Goal: Information Seeking & Learning: Learn about a topic

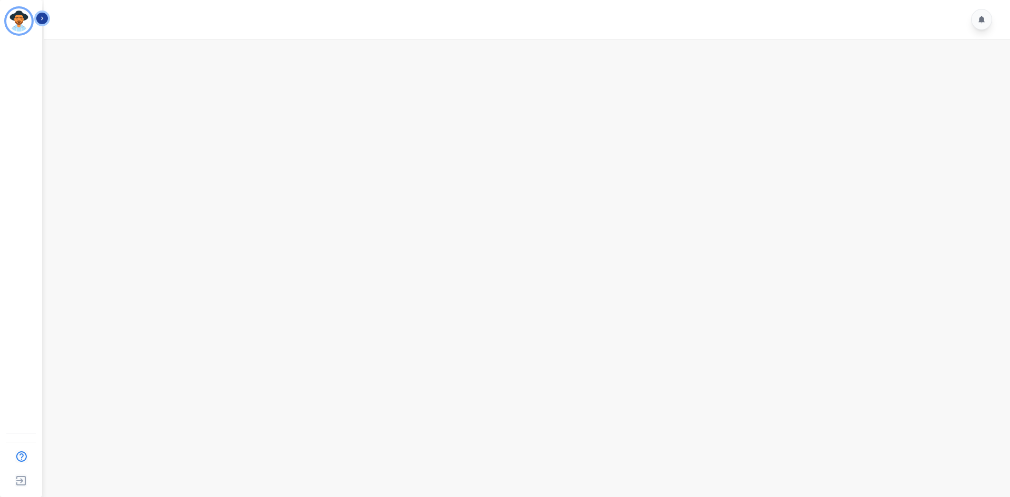
click at [47, 19] on button "Icon description" at bounding box center [42, 19] width 12 height 12
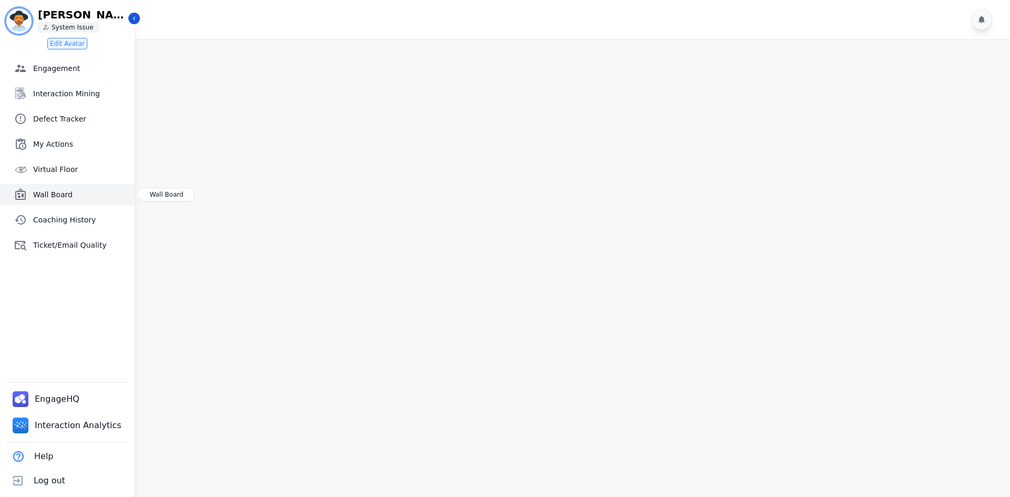
click at [54, 193] on span "Wall Board" at bounding box center [81, 194] width 97 height 11
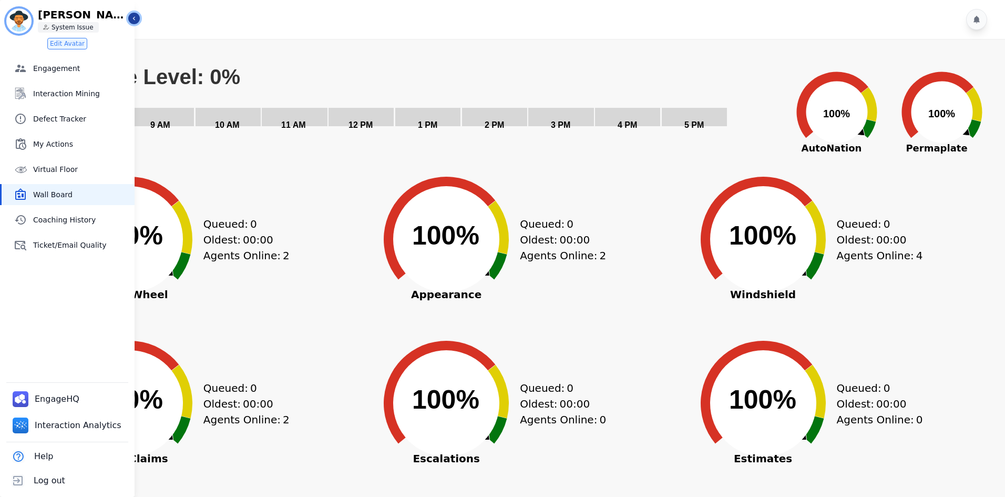
click at [136, 19] on icon "Sidebar" at bounding box center [133, 18] width 7 height 7
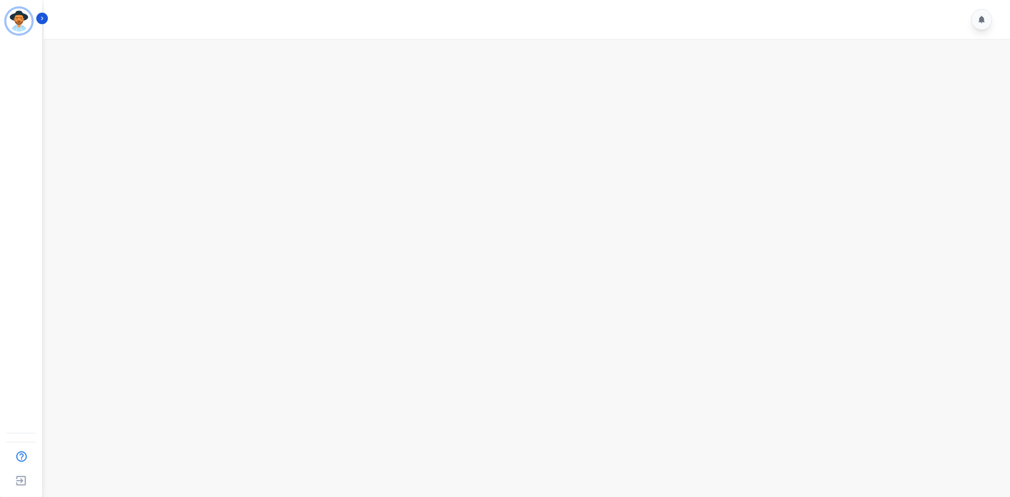
click at [568, 350] on main at bounding box center [524, 287] width 969 height 497
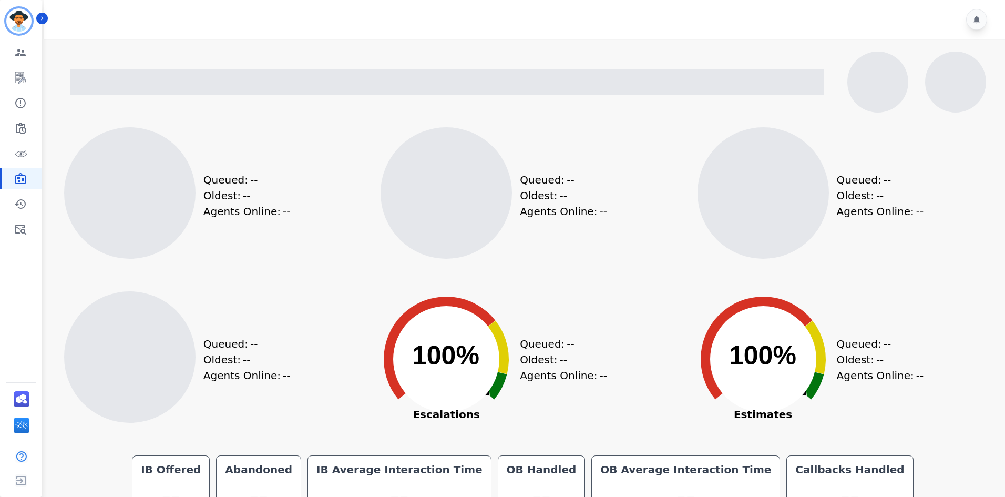
click at [615, 106] on div at bounding box center [528, 82] width 933 height 61
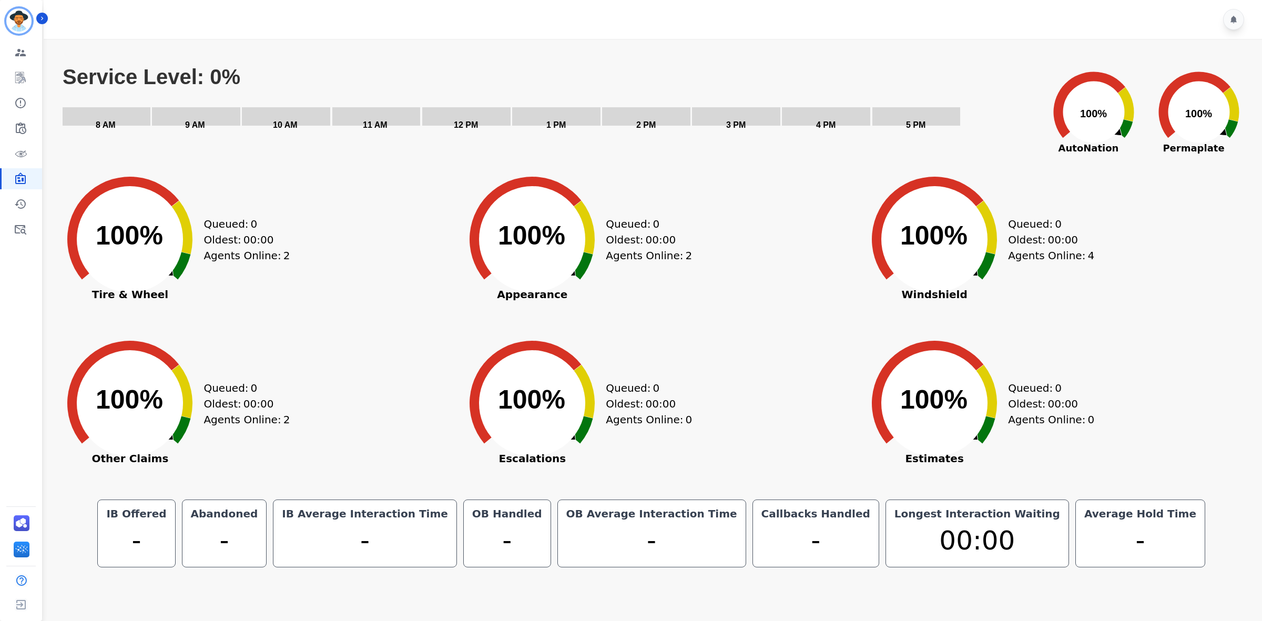
drag, startPoint x: 339, startPoint y: 72, endPoint x: 345, endPoint y: 66, distance: 8.6
click at [339, 72] on rect "Service Level: 0%" at bounding box center [548, 104] width 973 height 79
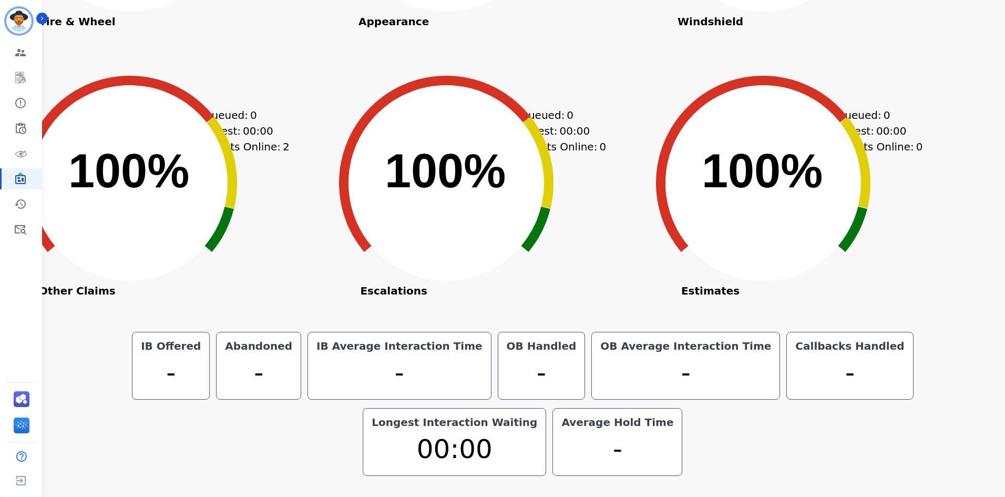
scroll to position [220, 0]
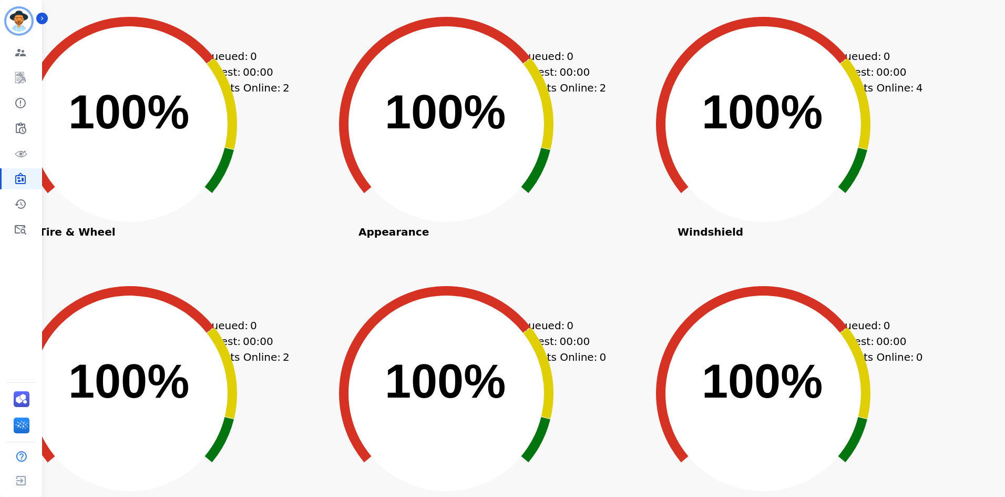
click at [36, 14] on li "david.whartenby@permaplate.com ID: david.whartenby@permaplate.com" at bounding box center [21, 17] width 42 height 34
click at [41, 19] on icon "Sidebar" at bounding box center [41, 18] width 7 height 7
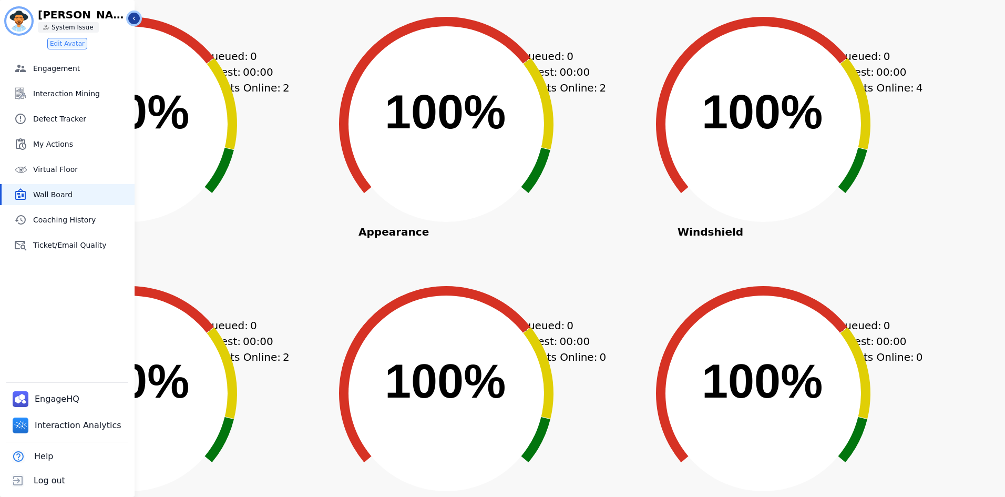
click at [135, 20] on icon "Sidebar" at bounding box center [133, 18] width 7 height 7
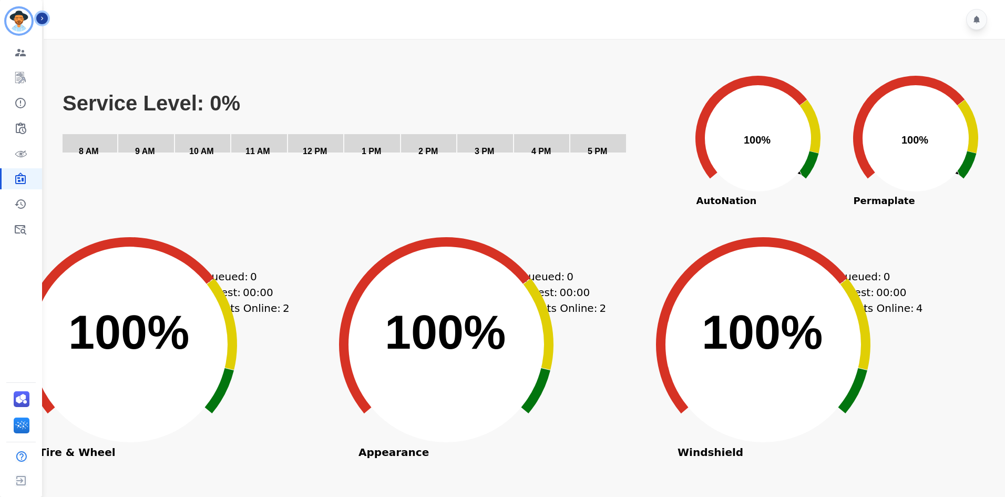
scroll to position [210, 0]
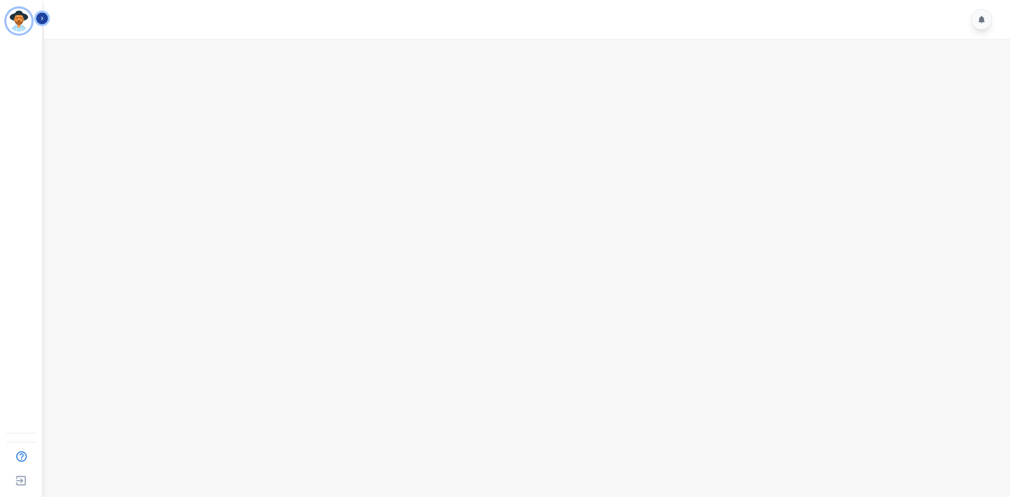
click at [41, 18] on icon "Sidebar" at bounding box center [41, 18] width 7 height 7
click at [130, 17] on icon "Sidebar" at bounding box center [133, 18] width 7 height 7
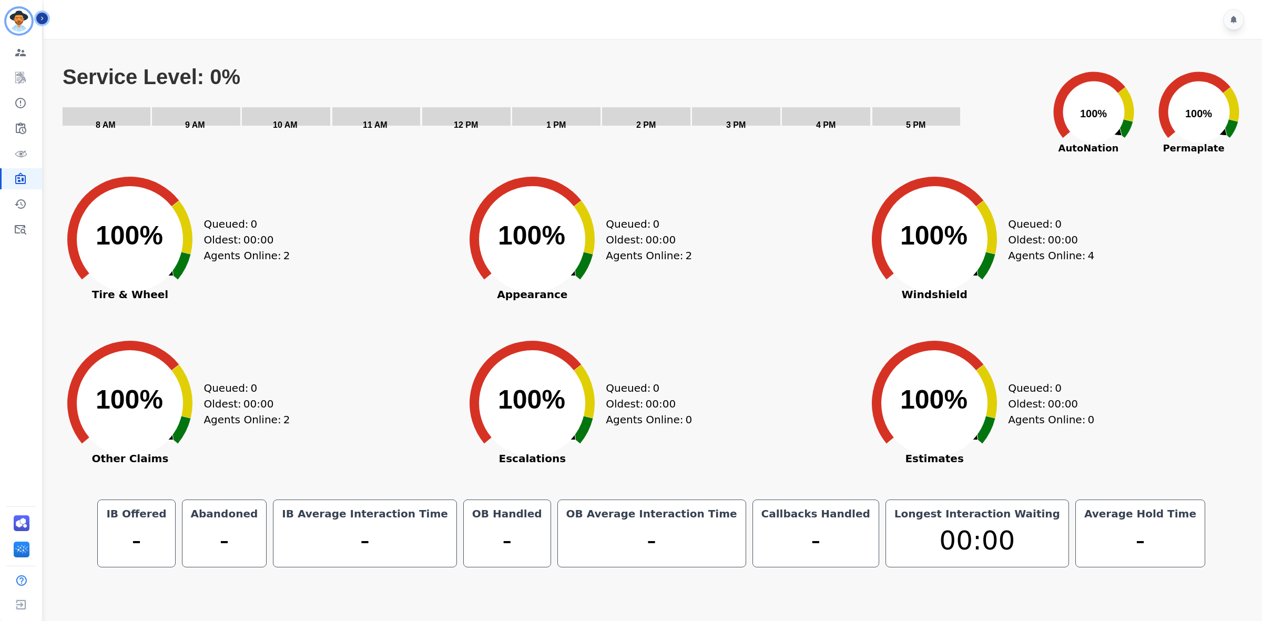
click at [656, 68] on rect "Service Level: 0%" at bounding box center [548, 104] width 973 height 79
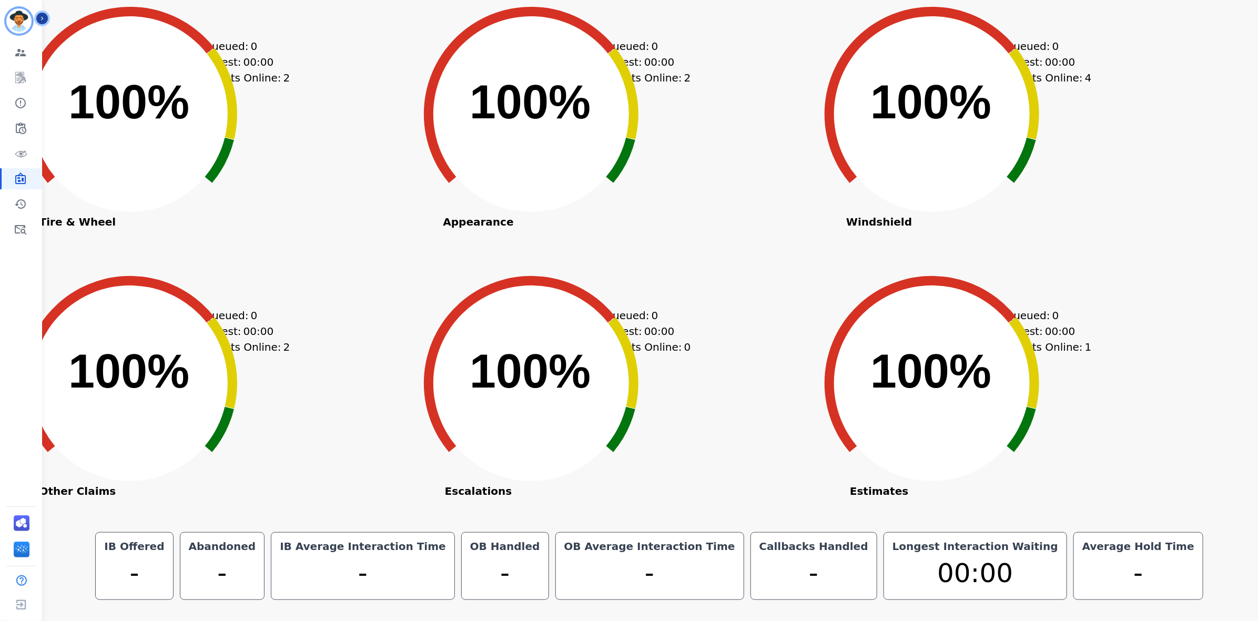
scroll to position [33, 0]
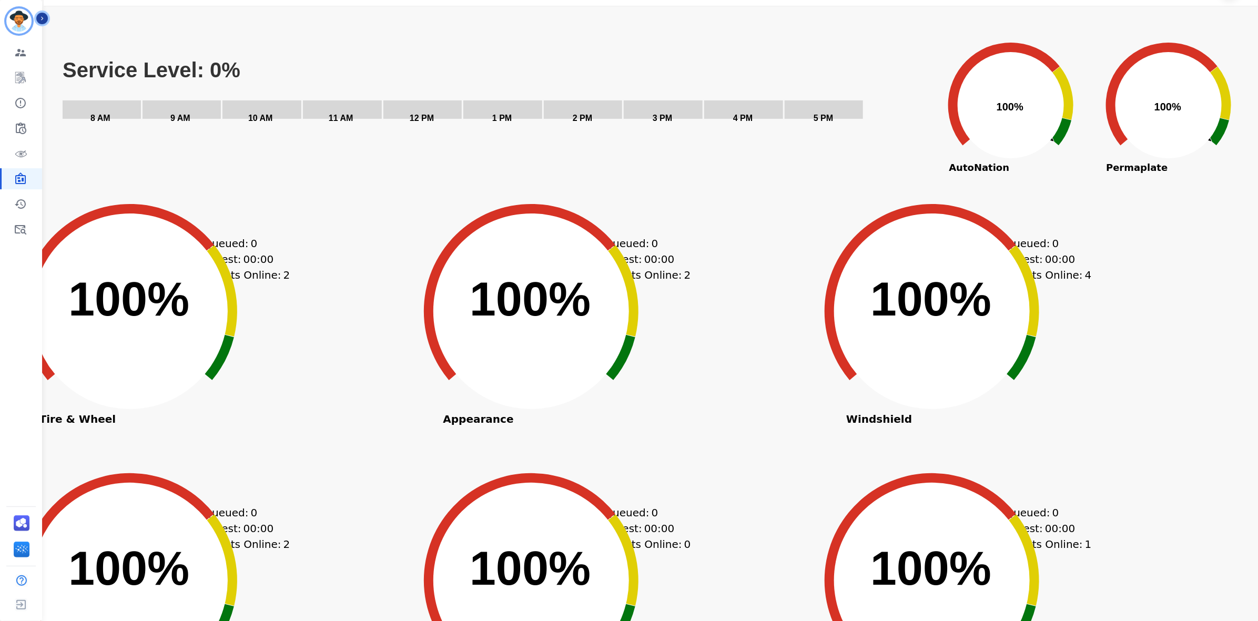
click at [44, 13] on button "Icon description" at bounding box center [42, 19] width 12 height 12
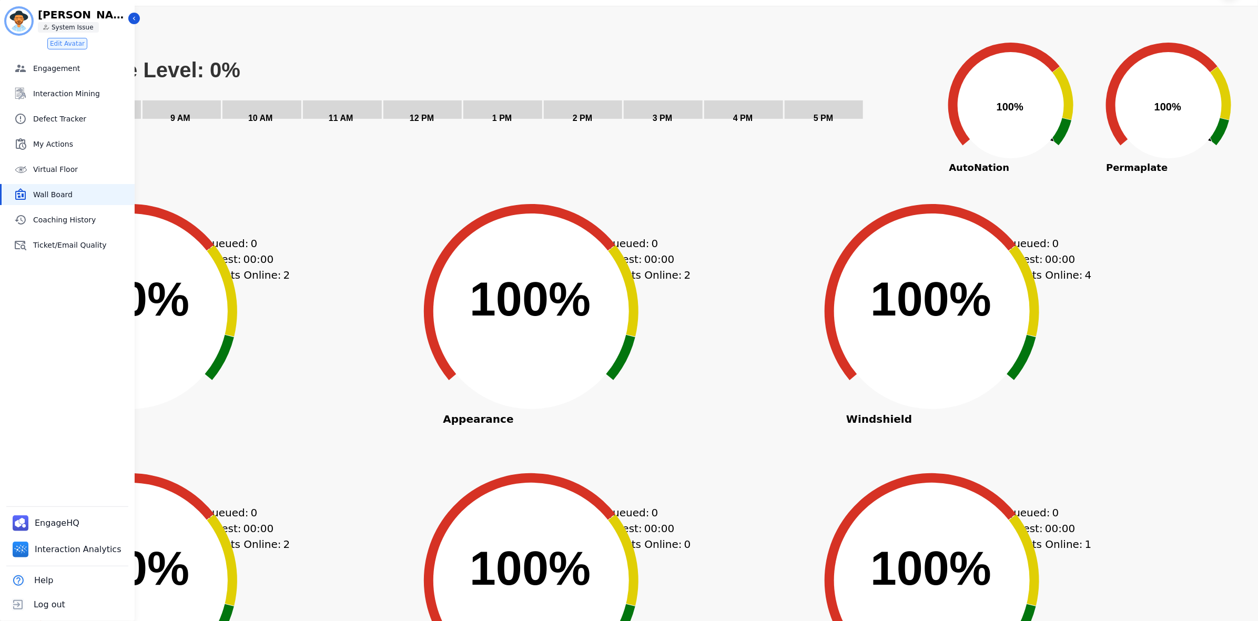
click at [127, 17] on div "david.whartenby@permaplate.com ID: david.whartenby@permaplate.com david.wharten…" at bounding box center [67, 20] width 122 height 25
click at [133, 19] on icon "Sidebar" at bounding box center [133, 18] width 7 height 7
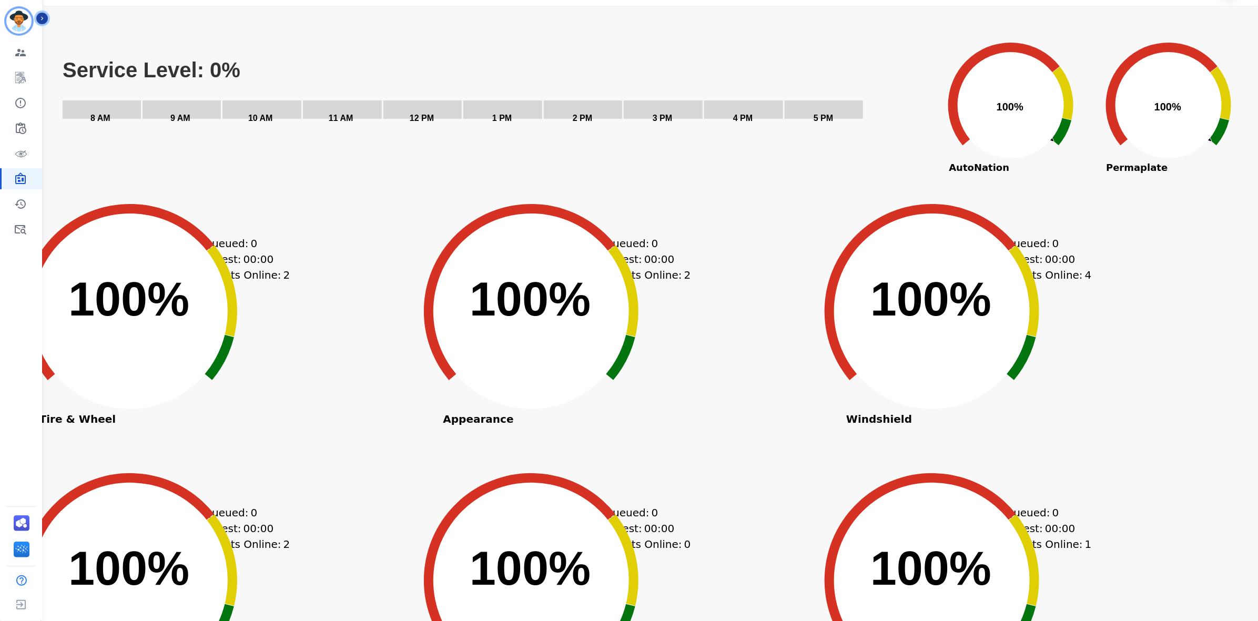
scroll to position [0, 0]
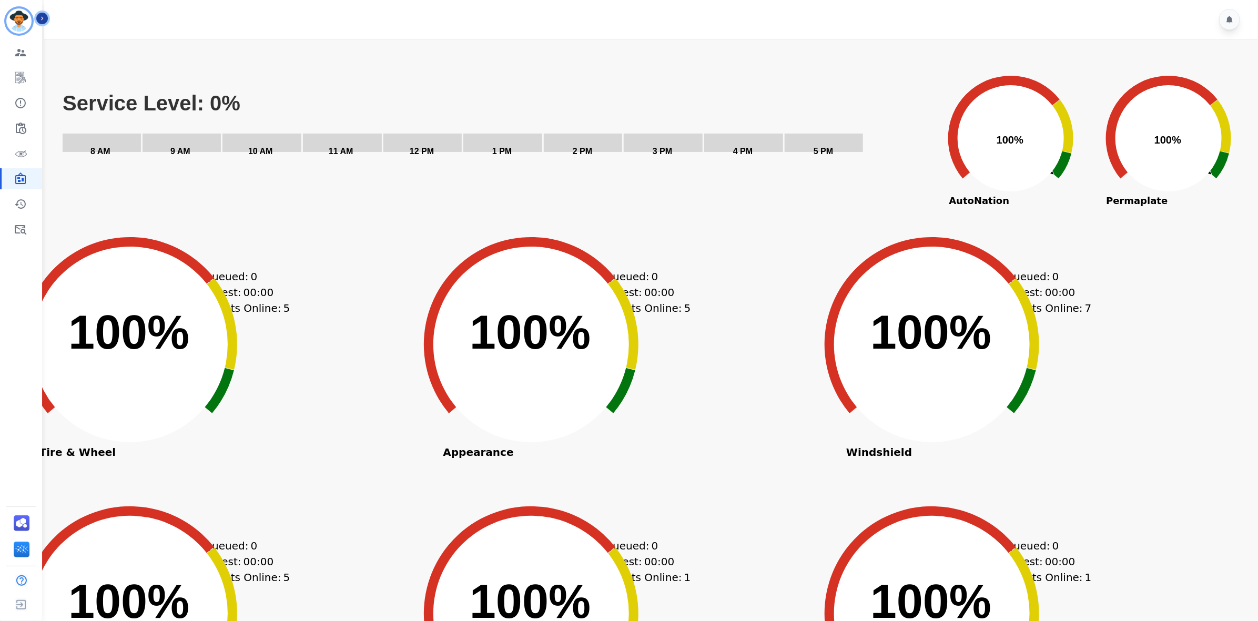
click at [621, 246] on icon "Created with Highcharts 10.3.3 100% ​ 100%" at bounding box center [531, 336] width 263 height 263
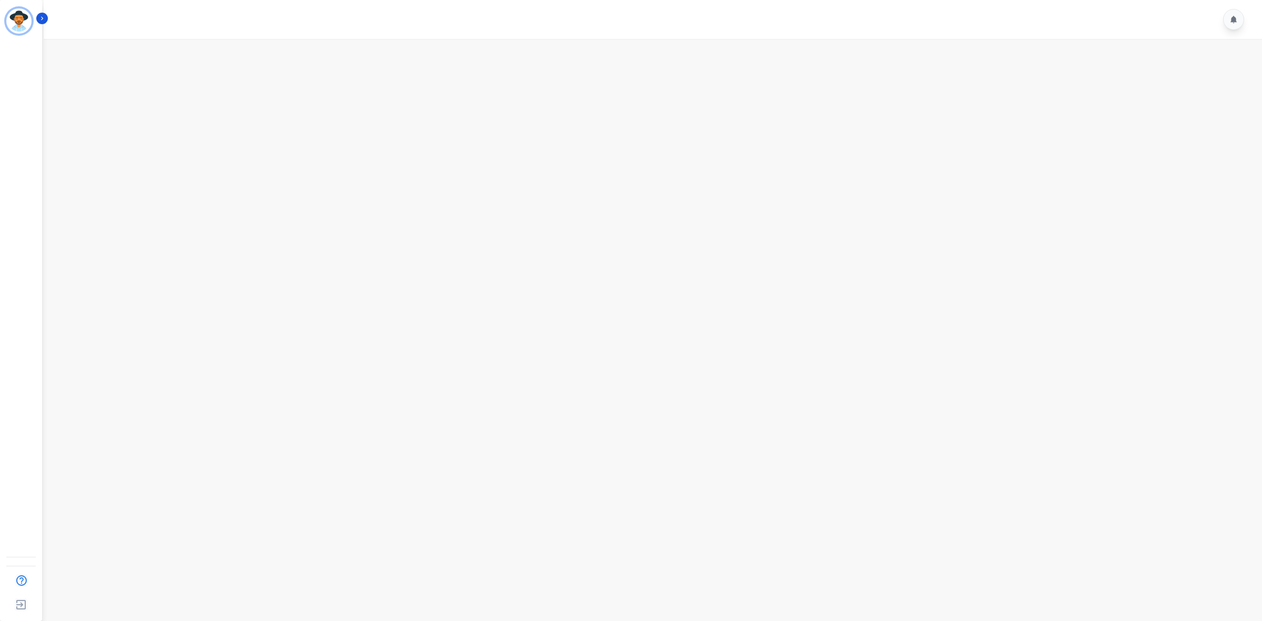
click at [220, 85] on main at bounding box center [651, 349] width 1222 height 621
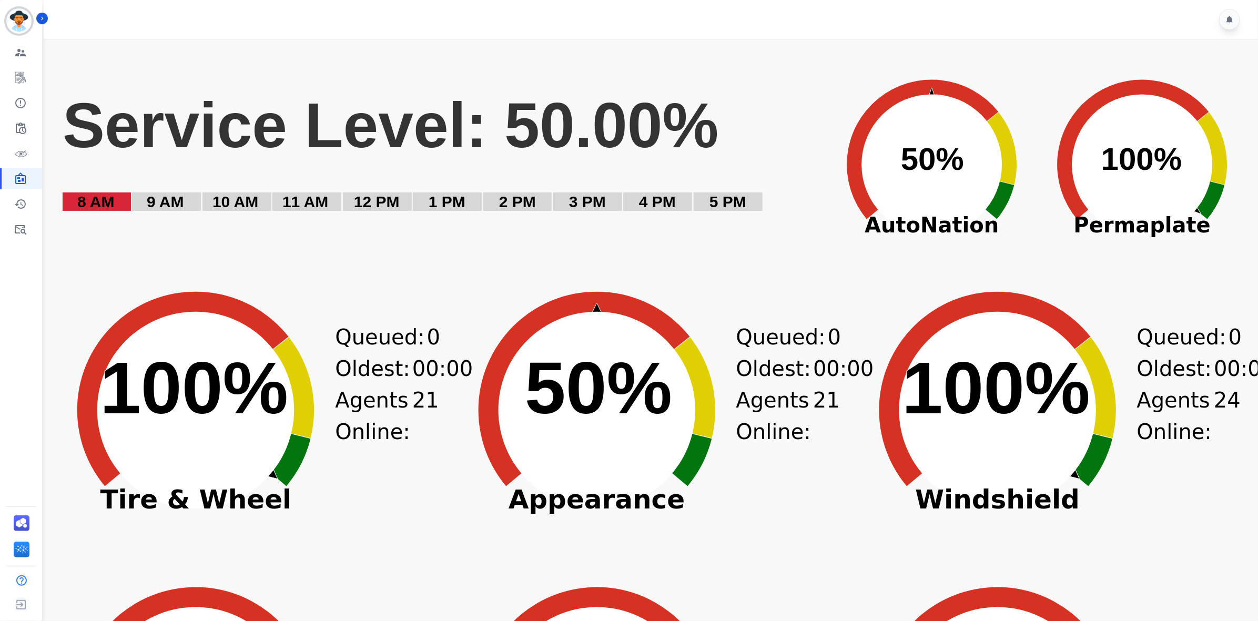
click at [44, 24] on div at bounding box center [652, 19] width 1217 height 39
click at [50, 18] on div at bounding box center [652, 19] width 1217 height 39
click at [43, 21] on icon "Sidebar" at bounding box center [41, 18] width 7 height 7
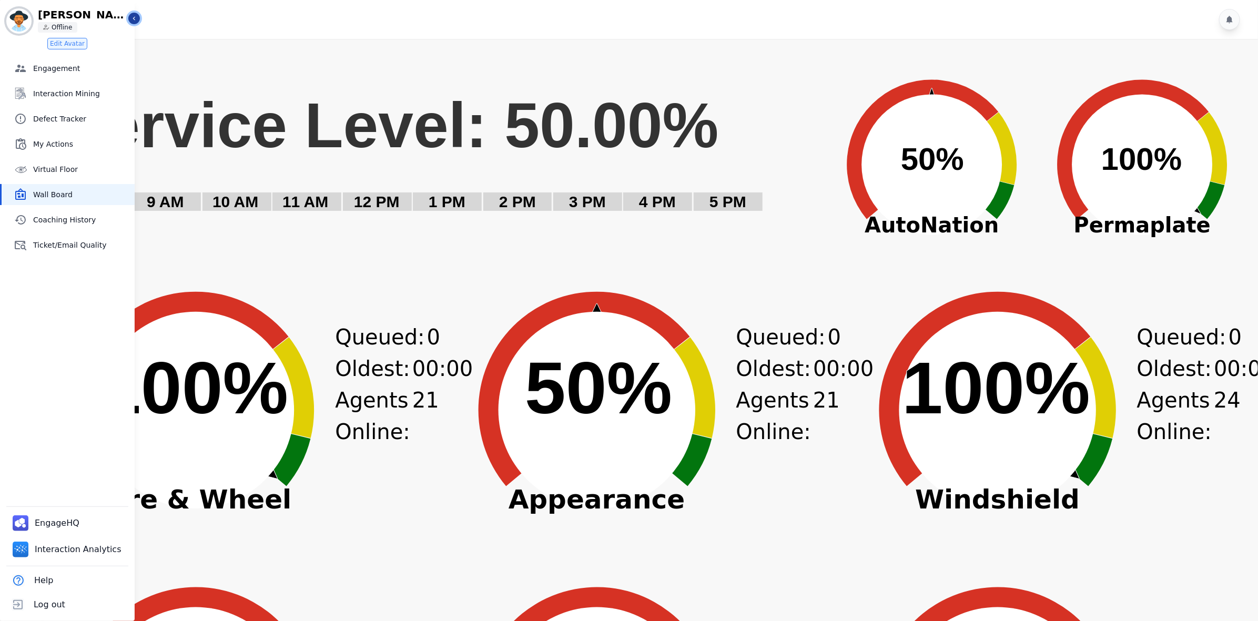
click at [137, 19] on icon "Sidebar" at bounding box center [133, 18] width 7 height 7
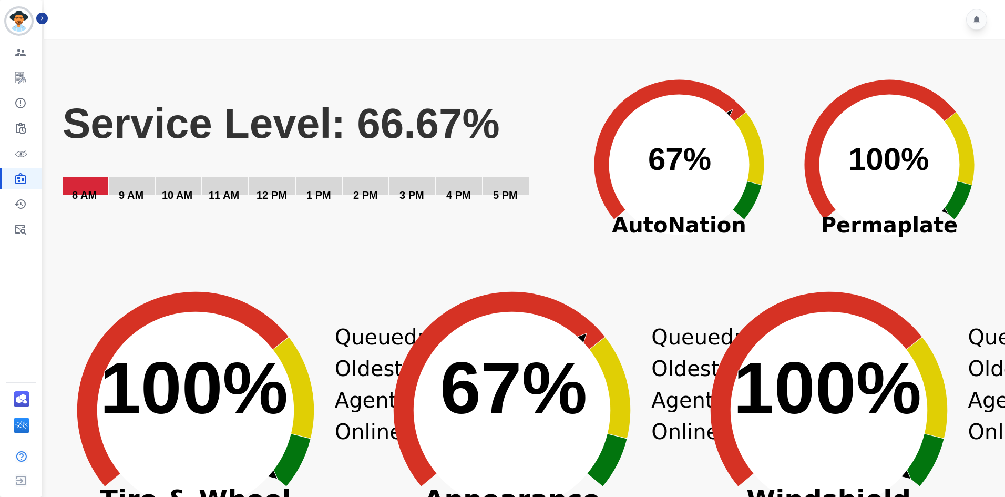
drag, startPoint x: 561, startPoint y: 58, endPoint x: 554, endPoint y: 47, distance: 13.0
click at [561, 58] on div "Created with Highcharts 10.3.3 Service Level: 66.67% 5 PM 4 PM 3 PM 2 PM 1 PM 1…" at bounding box center [528, 157] width 933 height 210
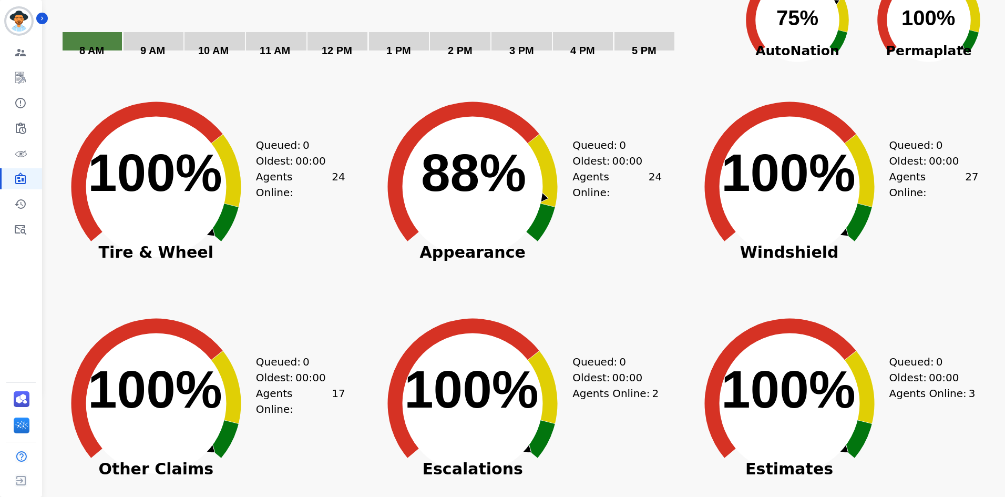
scroll to position [299, 0]
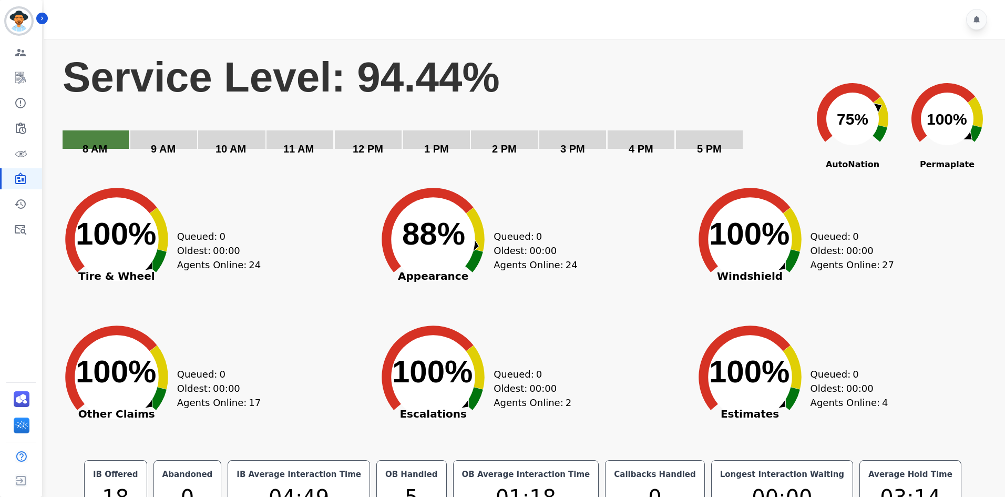
click at [180, 66] on text "Service Level: 94.44%" at bounding box center [282, 77] width 438 height 47
click at [179, 66] on text "Service Level: 94.44%" at bounding box center [282, 77] width 438 height 47
drag, startPoint x: 179, startPoint y: 66, endPoint x: 404, endPoint y: 94, distance: 226.7
click at [401, 94] on text "Service Level: 94.44%" at bounding box center [282, 77] width 438 height 47
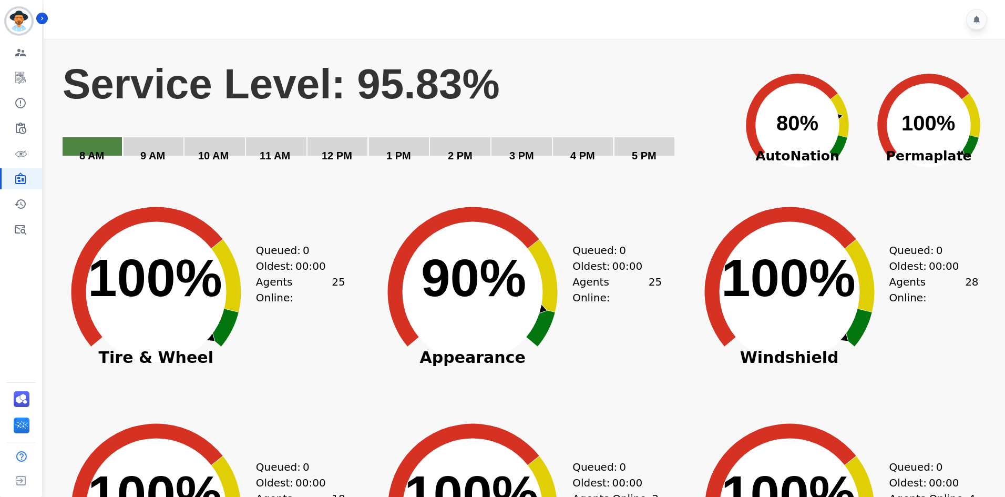
click at [545, 72] on rect "Service Level: 95.83%" at bounding box center [394, 117] width 664 height 118
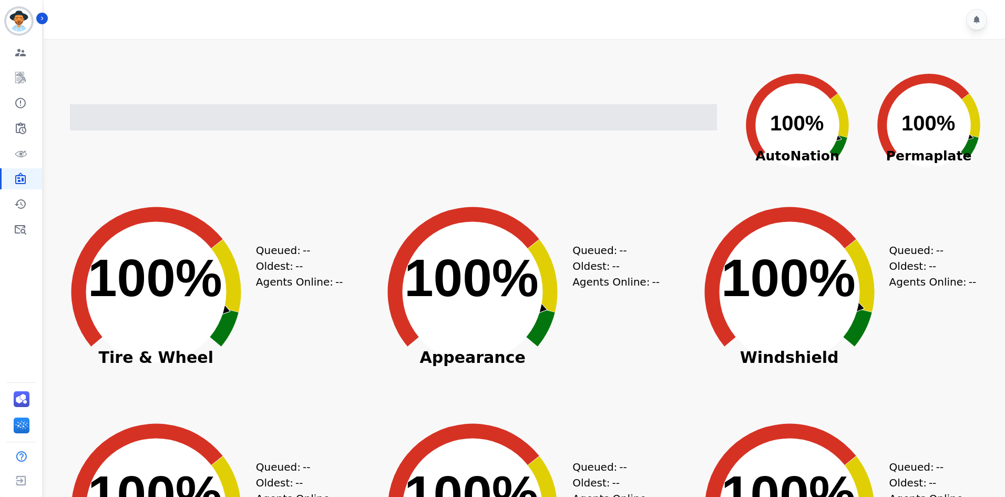
click at [574, 187] on icon "Created with Highcharts 10.3.3 100% ​ 100%" at bounding box center [473, 284] width 210 height 210
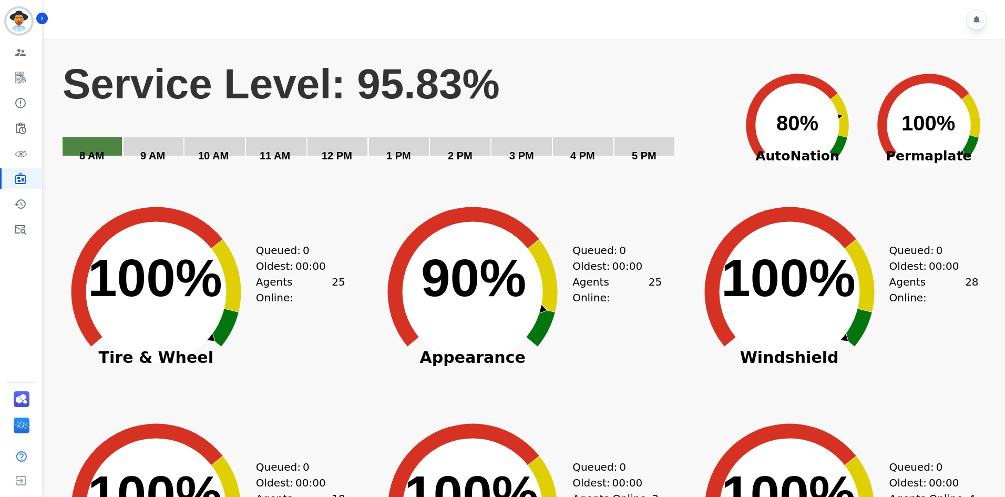
drag, startPoint x: 219, startPoint y: 87, endPoint x: 249, endPoint y: 393, distance: 307.5
click at [249, 393] on div "Created with Highcharts 10.3.3 100% ​ 100% Tire & Wheel Queued: 0 Oldest: 00:00…" at bounding box center [156, 309] width 210 height 210
click at [604, 80] on rect "Service Level: 95.83%" at bounding box center [394, 117] width 664 height 118
drag, startPoint x: 675, startPoint y: 77, endPoint x: 645, endPoint y: 64, distance: 32.7
click at [675, 77] on rect "Service Level: 96.15%" at bounding box center [394, 117] width 664 height 118
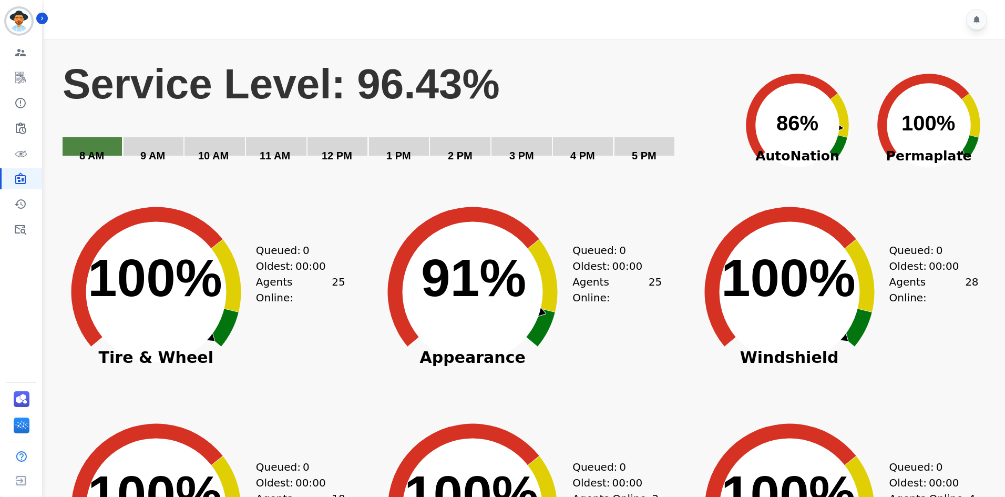
drag, startPoint x: 683, startPoint y: 37, endPoint x: 656, endPoint y: 52, distance: 30.3
click at [683, 37] on div at bounding box center [526, 19] width 965 height 39
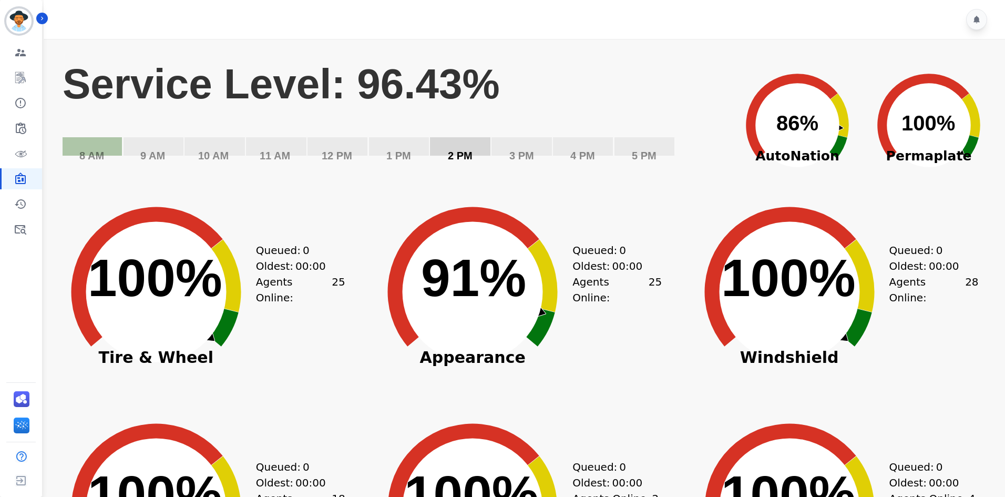
click at [526, 97] on rect "Service Level: 96.43%" at bounding box center [394, 117] width 664 height 118
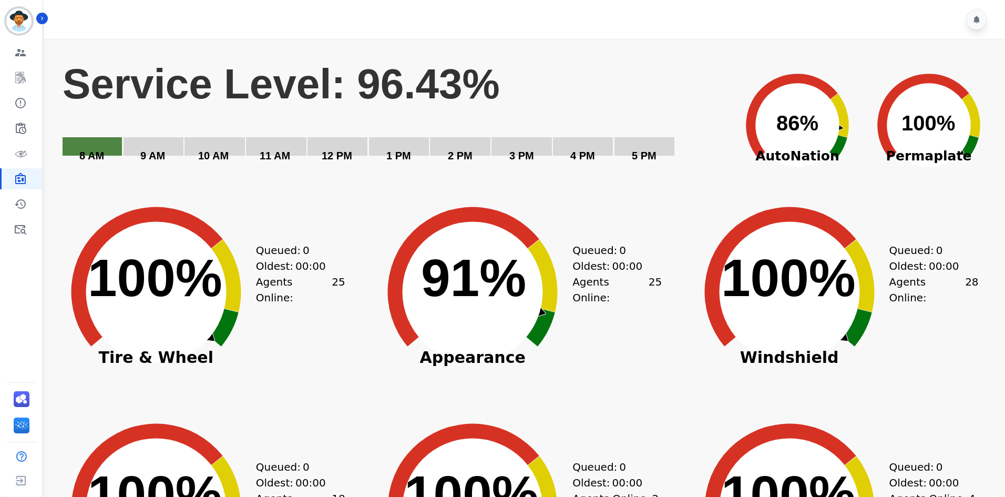
click at [592, 88] on rect "Service Level: 96.43%" at bounding box center [394, 117] width 664 height 118
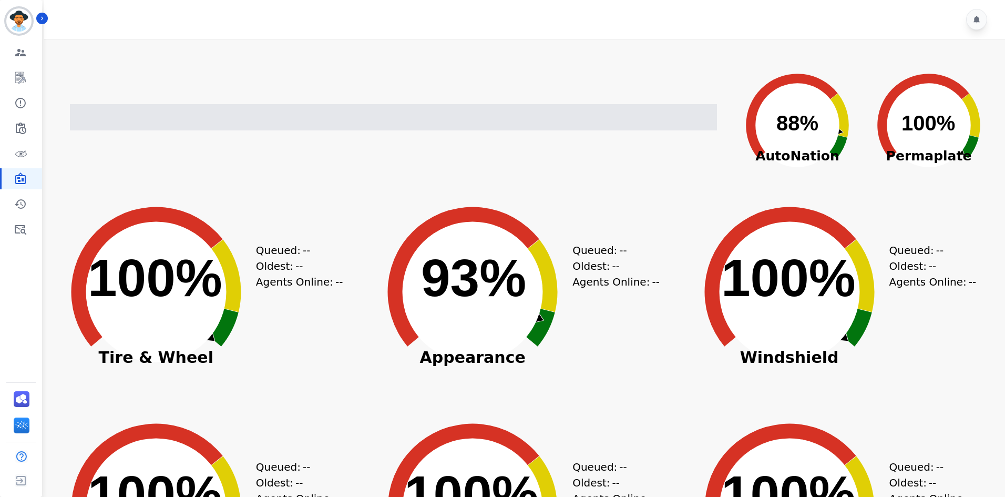
click at [535, 58] on div "Created with Highcharts 10.3.3 88% ​ 88% AutoNation Created with Highcharts 10.…" at bounding box center [528, 117] width 933 height 131
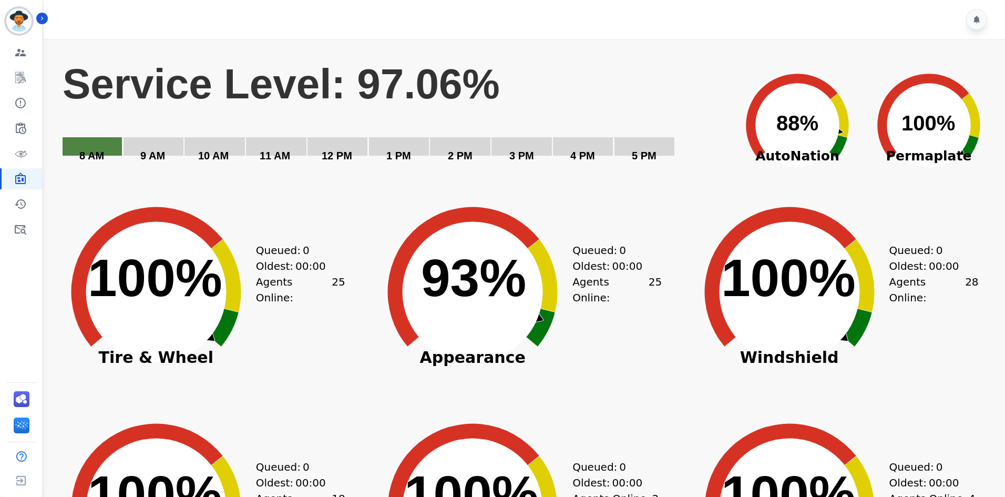
click at [708, 99] on rect "Service Level: 97.06%" at bounding box center [394, 117] width 664 height 118
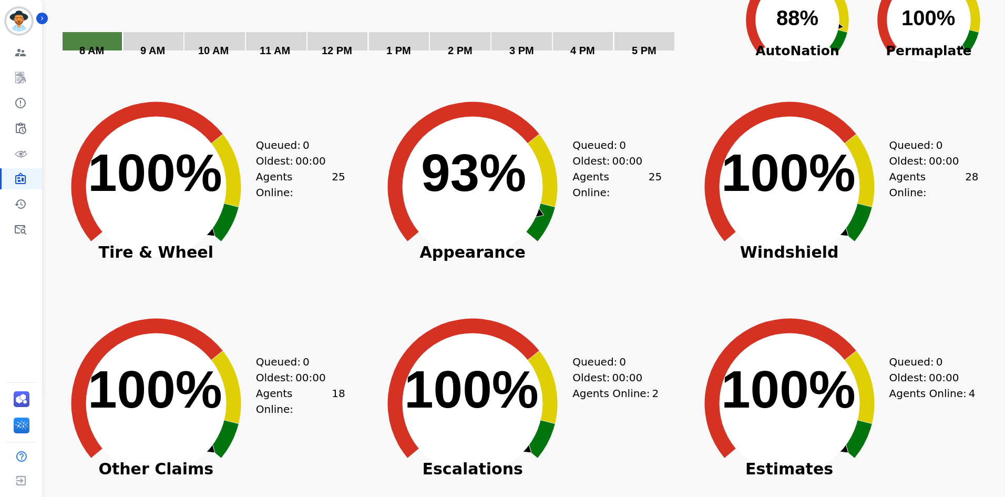
click at [355, 49] on icon "Created with Highcharts 10.3.3 Service Level: 97.06% 5 PM 4 PM 3 PM 2 PM 1 PM 1…" at bounding box center [394, 12] width 664 height 118
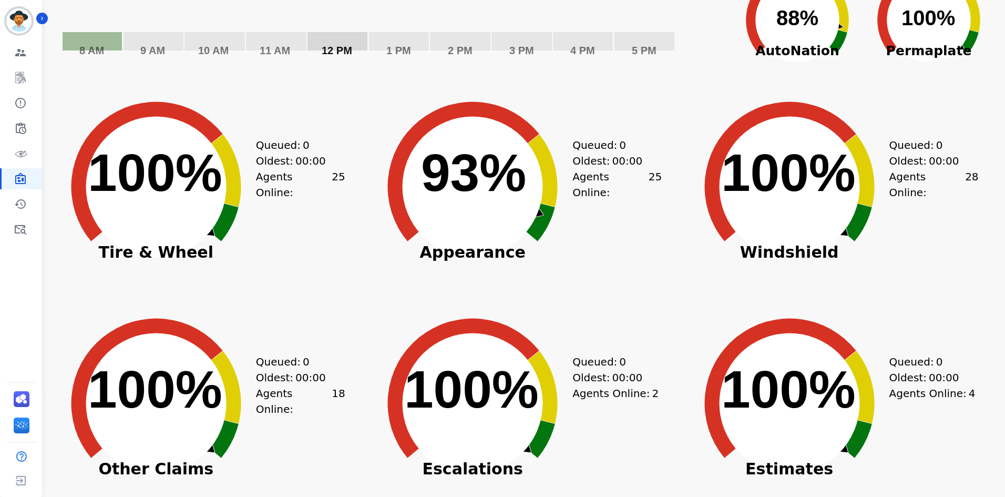
scroll to position [0, 0]
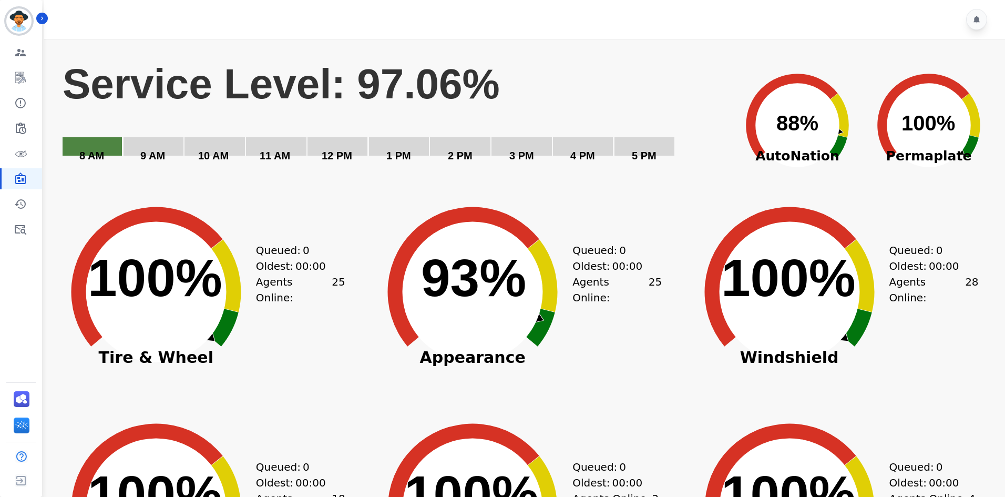
click at [607, 64] on rect "Service Level: 97.06%" at bounding box center [394, 117] width 664 height 118
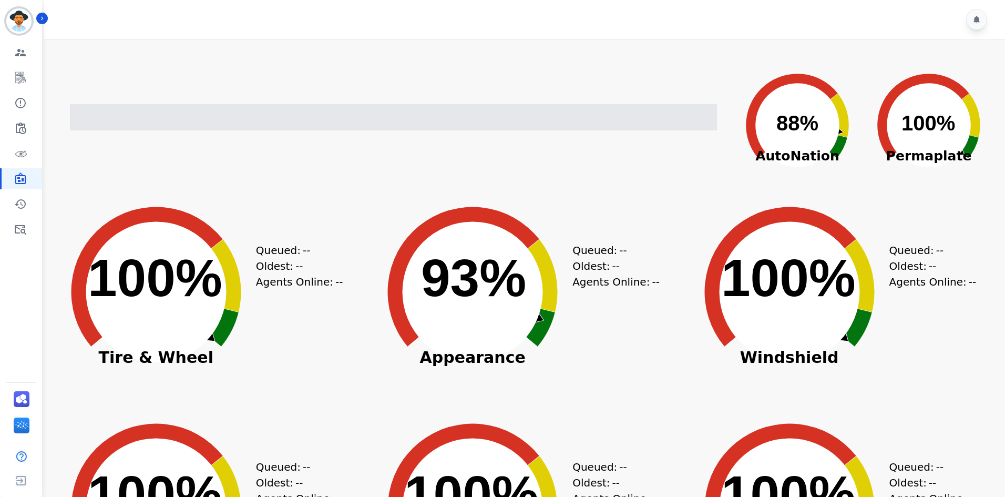
click at [566, 72] on div "Created with Highcharts 10.3.3 88% ​ 88% AutoNation Created with Highcharts 10.…" at bounding box center [528, 117] width 933 height 131
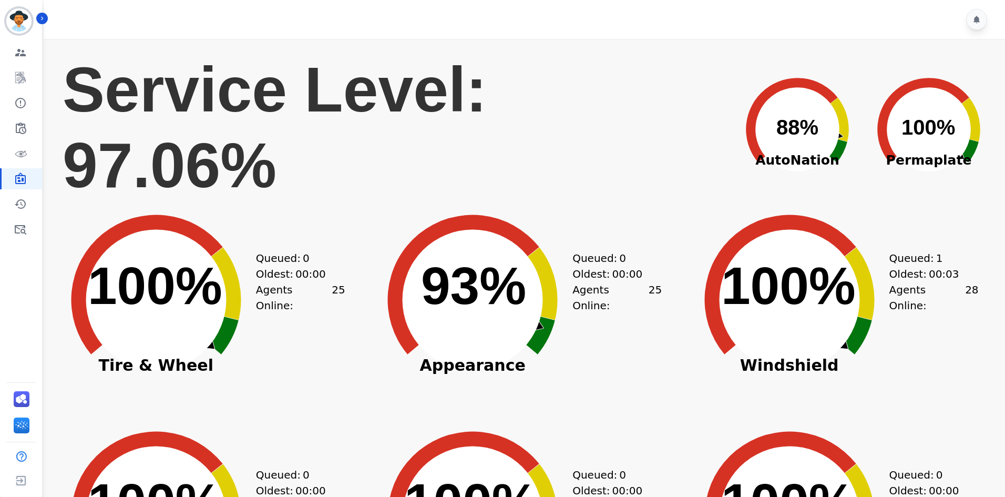
click at [523, 124] on rect "Service Level: 97.06%" at bounding box center [394, 121] width 664 height 139
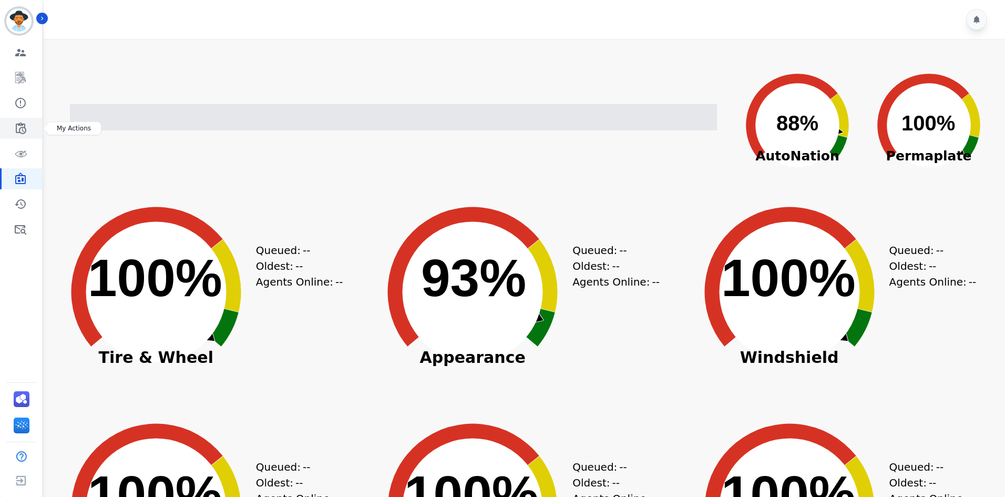
click at [16, 126] on icon "Sidebar" at bounding box center [21, 129] width 11 height 12
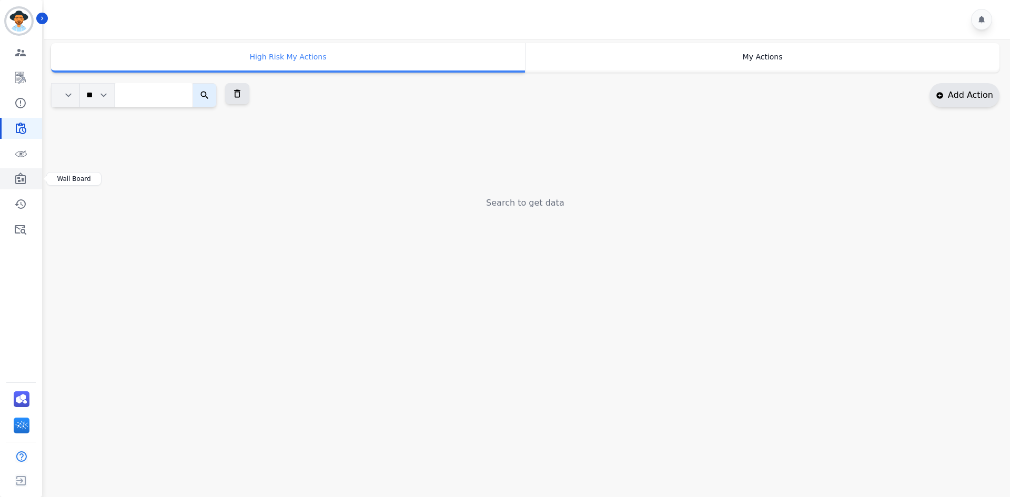
click at [22, 177] on icon "Sidebar" at bounding box center [20, 178] width 13 height 13
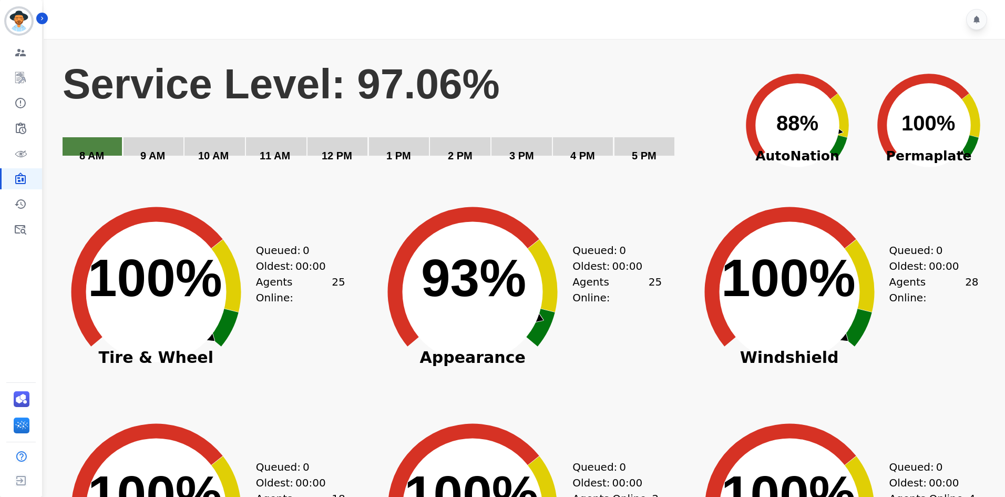
click at [553, 68] on rect "Service Level: 97.06%" at bounding box center [394, 117] width 664 height 118
click at [567, 41] on div "Created with Highcharts 10.3.3 Service Level: 97.06% 5 PM 4 PM 3 PM 2 PM 1 PM 1…" at bounding box center [522, 417] width 965 height 757
click at [568, 83] on rect "Service Level: 97.06%" at bounding box center [394, 117] width 664 height 118
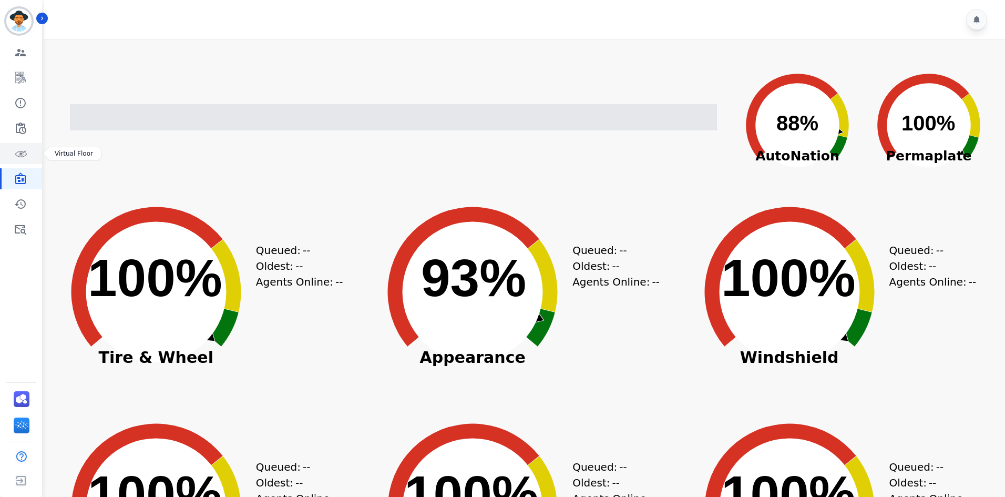
click at [17, 158] on icon "Sidebar" at bounding box center [20, 153] width 13 height 13
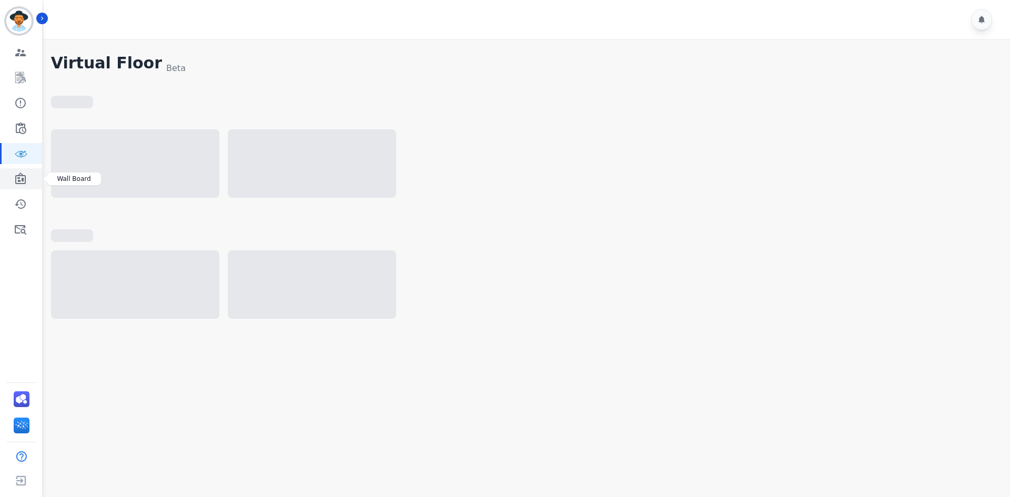
click at [24, 175] on icon "Sidebar" at bounding box center [20, 178] width 13 height 13
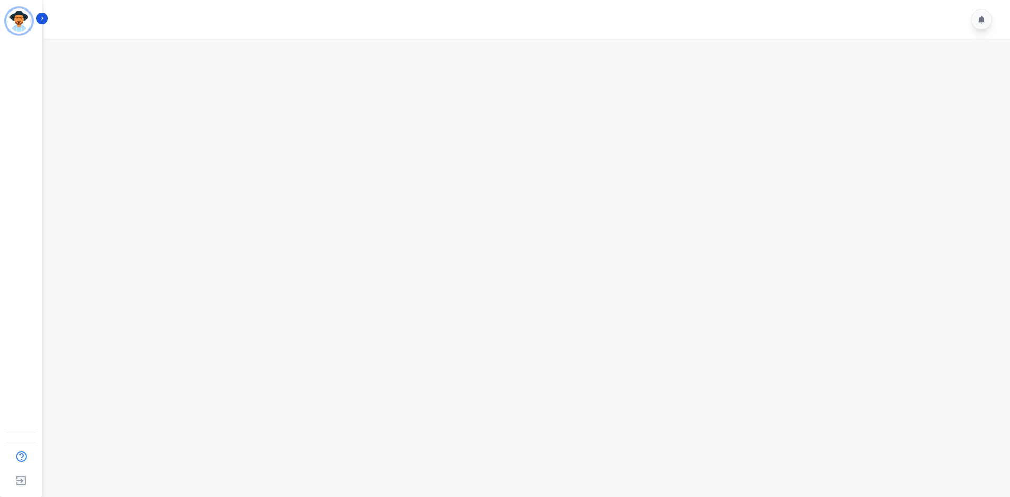
click at [499, 28] on div at bounding box center [528, 19] width 969 height 39
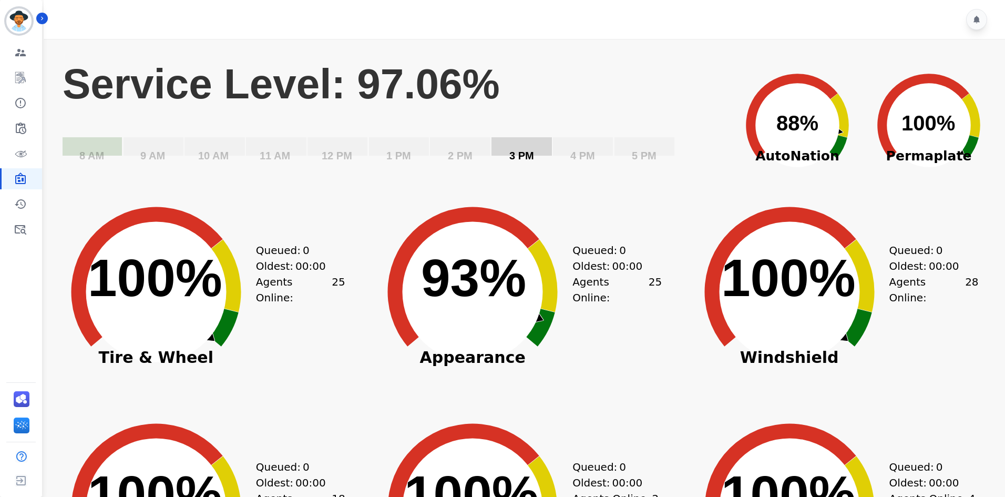
click at [554, 119] on rect "Service Level: 97.06%" at bounding box center [394, 117] width 664 height 118
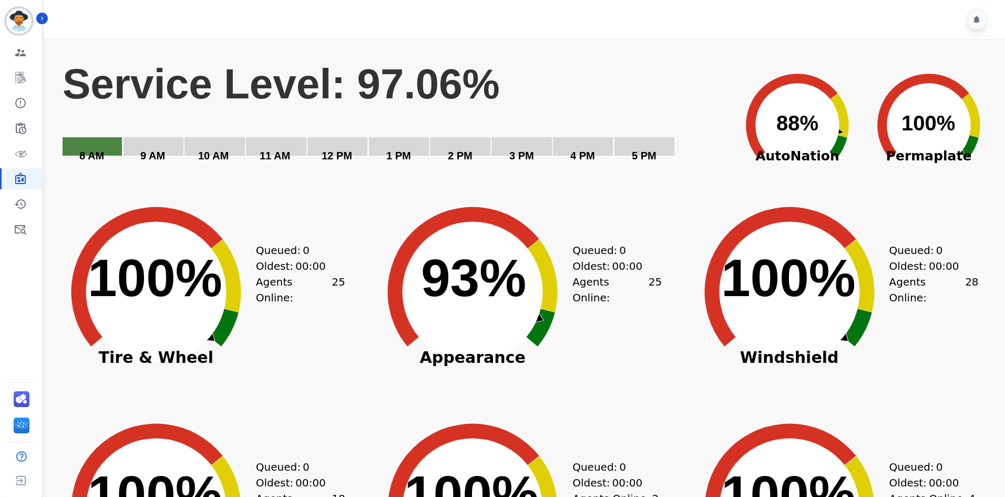
click at [635, 88] on rect "Service Level: 97.06%" at bounding box center [394, 117] width 664 height 118
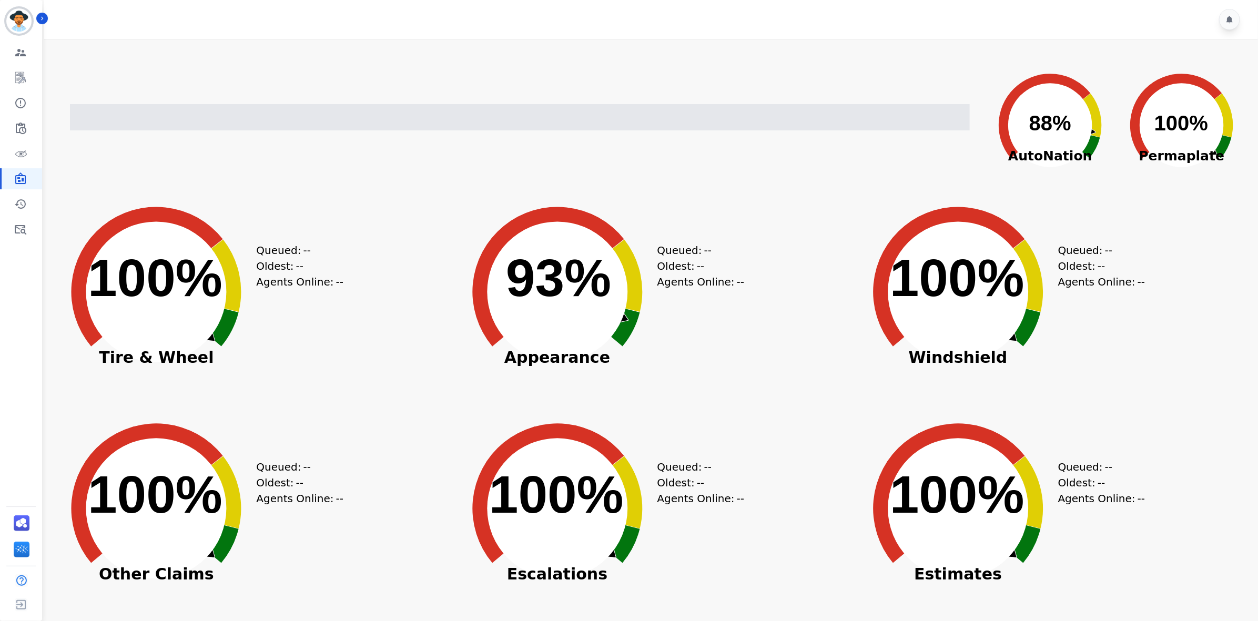
click at [679, 60] on div "Created with Highcharts 10.3.3 88% ​ 88% AutoNation Created with Highcharts 10.…" at bounding box center [655, 117] width 1186 height 131
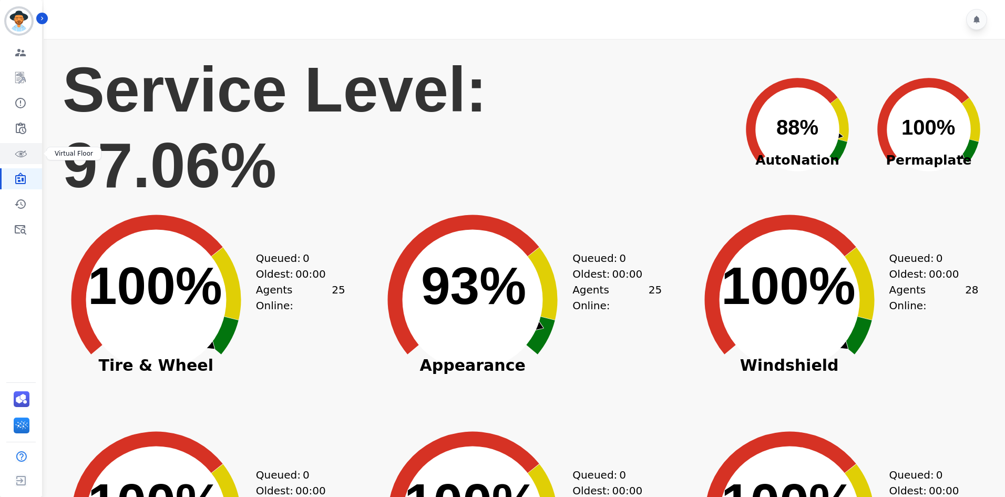
click at [14, 155] on icon "Sidebar" at bounding box center [20, 153] width 13 height 13
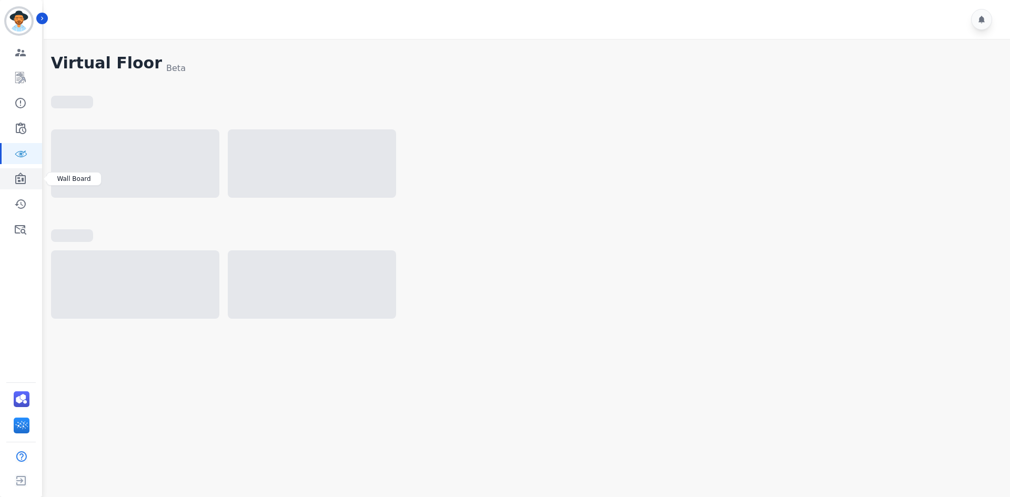
click at [18, 179] on icon "Sidebar" at bounding box center [20, 178] width 11 height 12
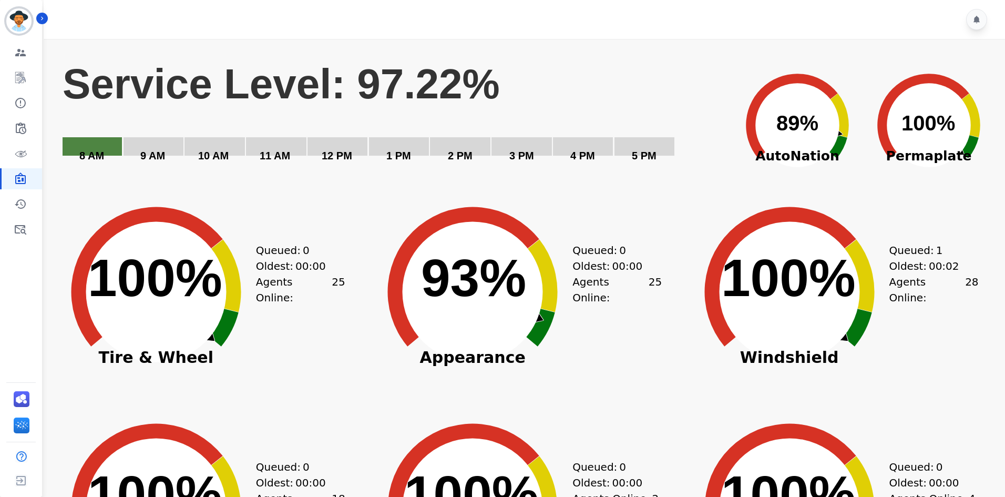
drag, startPoint x: 549, startPoint y: 214, endPoint x: 549, endPoint y: 202, distance: 11.6
click at [553, 213] on icon "Created with Highcharts 10.3.3 93% ​ 93%" at bounding box center [473, 284] width 210 height 210
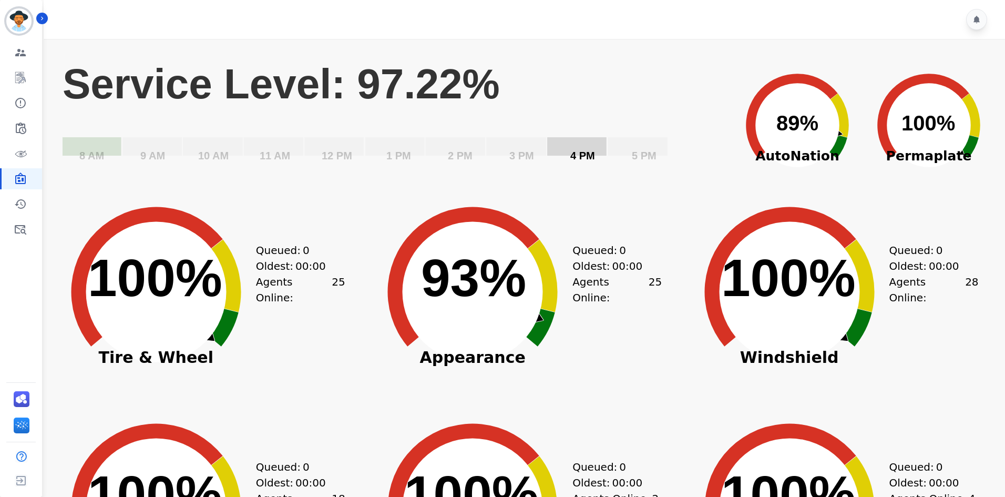
click at [598, 144] on rect "Service Level: 97.22%" at bounding box center [576, 146] width 59 height 18
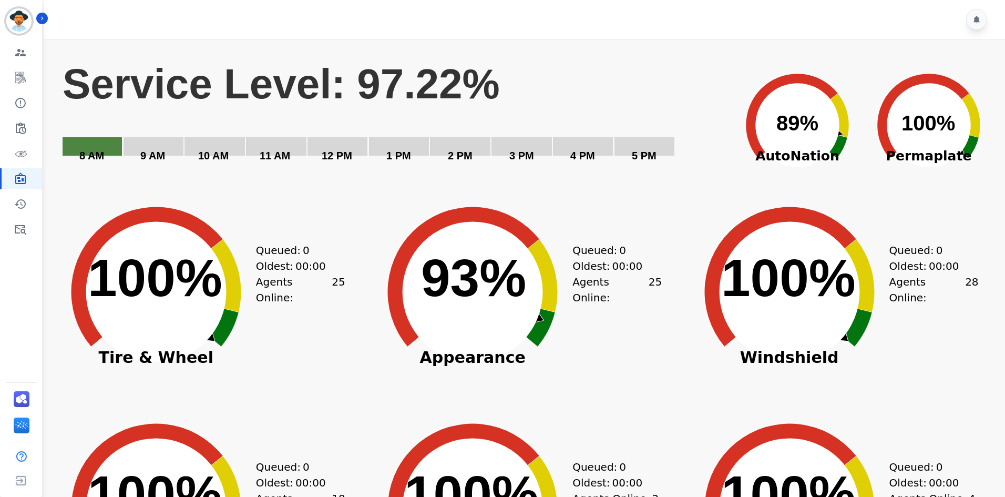
drag, startPoint x: 229, startPoint y: 90, endPoint x: 107, endPoint y: 210, distance: 171.8
click at [107, 210] on icon "Created with Highcharts 10.3.3 100% ​ 100%" at bounding box center [156, 284] width 210 height 210
click at [632, 22] on div at bounding box center [526, 19] width 965 height 39
click at [618, 86] on rect "Service Level: 97.50%" at bounding box center [394, 117] width 664 height 118
click at [664, 78] on rect "Service Level: 97.50%" at bounding box center [394, 117] width 664 height 118
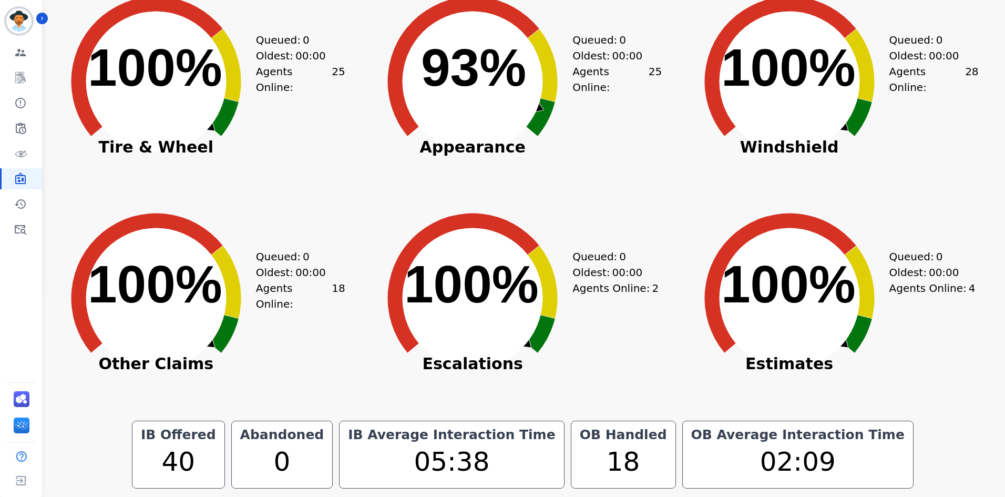
scroll to position [105, 0]
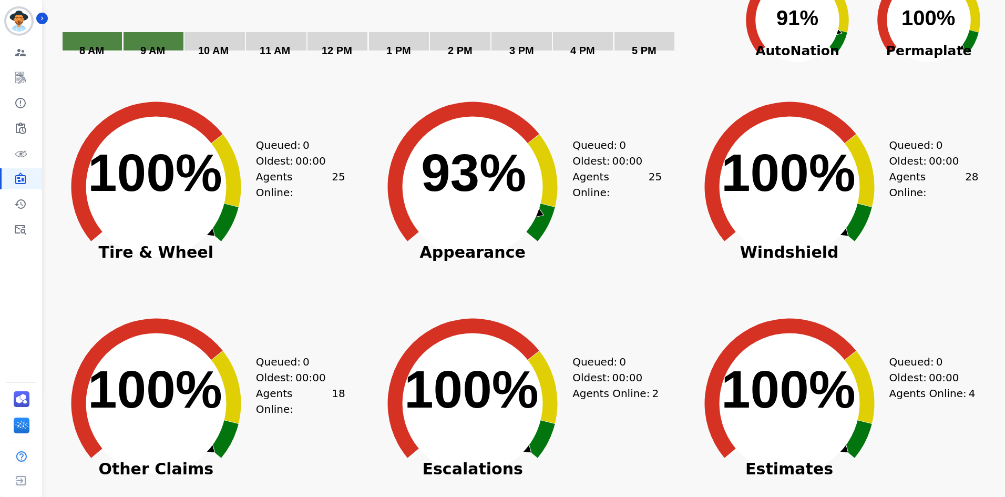
click at [703, 88] on icon "Created with Highcharts 10.3.3 100% ​ 100%" at bounding box center [790, 179] width 210 height 210
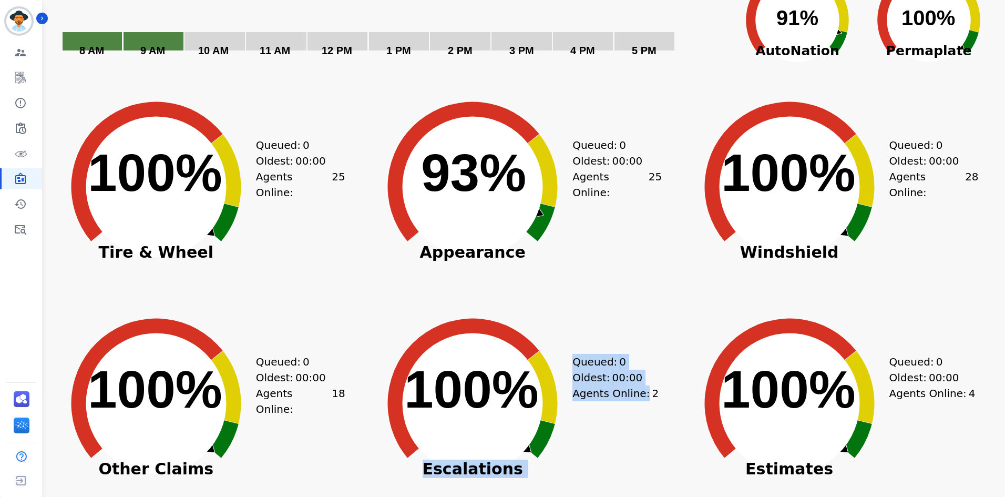
drag, startPoint x: 656, startPoint y: 395, endPoint x: 564, endPoint y: 326, distance: 115.3
click at [564, 326] on div "Created with Highcharts 10.3.3 100% ​ 100% Escalations Queued: 0 Oldest: 00:00 …" at bounding box center [473, 421] width 210 height 210
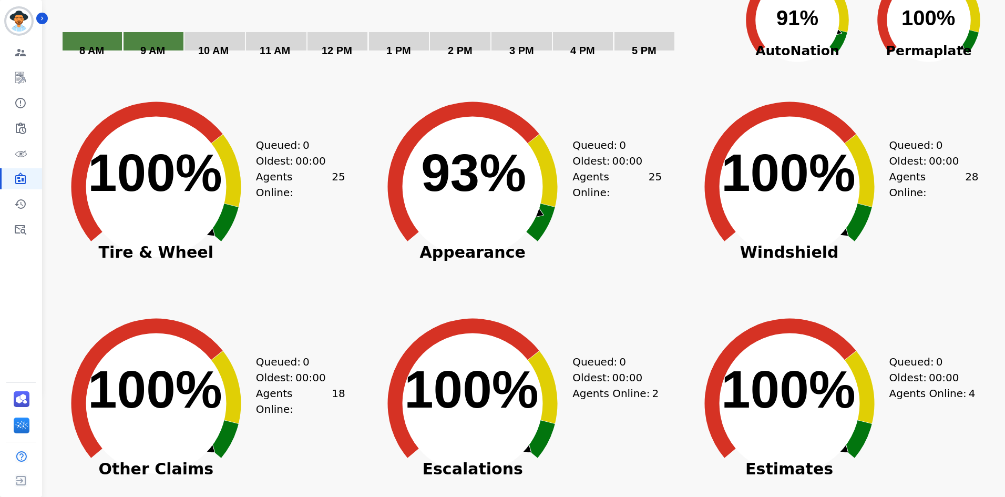
click at [491, 288] on div "Created with Highcharts 10.3.3 93% ​ 93% Appearance Queued: 0 Oldest: 00:00 Age…" at bounding box center [473, 204] width 210 height 210
drag, startPoint x: 461, startPoint y: 292, endPoint x: 620, endPoint y: 415, distance: 200.6
click at [578, 429] on div "Created with Highcharts 10.3.3 100% ​ 100% Escalations Queued: 0 Oldest: 00:00 …" at bounding box center [473, 421] width 210 height 210
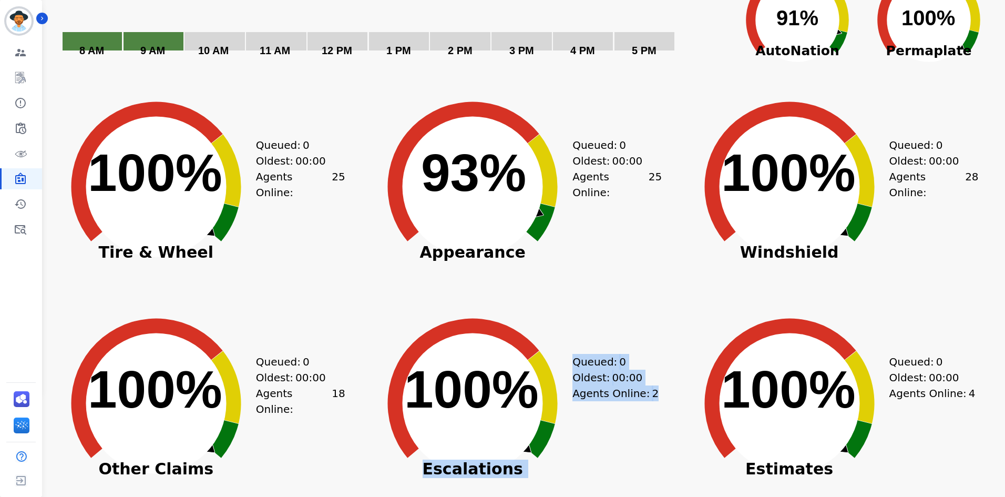
drag, startPoint x: 603, startPoint y: 375, endPoint x: 556, endPoint y: 356, distance: 51.0
click at [556, 356] on div "Created with Highcharts 10.3.3 100% ​ 100% Escalations Queued: 0 Oldest: 00:00 …" at bounding box center [523, 421] width 310 height 210
click at [556, 356] on icon "Created with Highcharts 10.3.3 100% ​ 100%" at bounding box center [473, 395] width 210 height 210
drag, startPoint x: 556, startPoint y: 356, endPoint x: 578, endPoint y: 362, distance: 23.5
click at [578, 362] on div "Created with Highcharts 10.3.3 100% ​ 100% Escalations Queued: 0 Oldest: 00:00 …" at bounding box center [473, 421] width 210 height 210
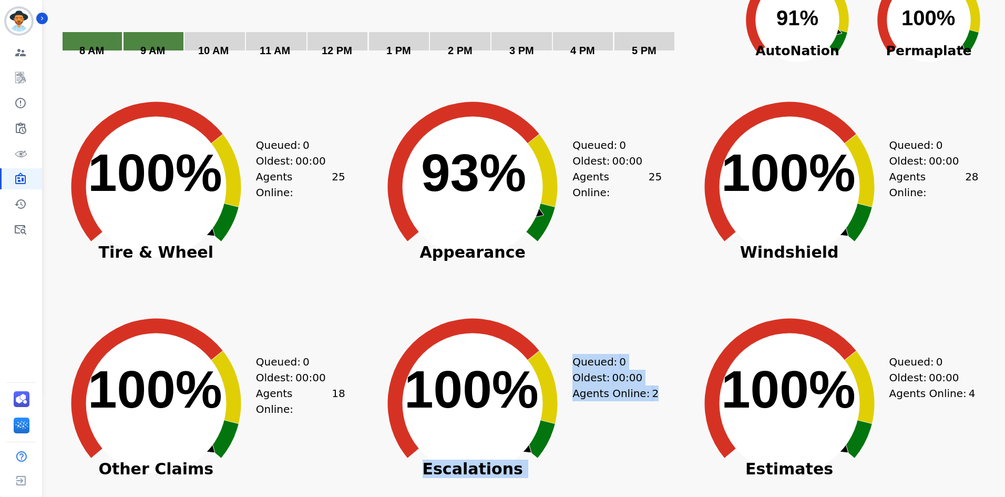
click at [578, 362] on div "Queued: 0" at bounding box center [612, 362] width 79 height 16
drag, startPoint x: 578, startPoint y: 362, endPoint x: 645, endPoint y: 390, distance: 72.4
click at [645, 390] on div "Queued: 0 Oldest: 00:00 Agents Online: 2" at bounding box center [617, 421] width 89 height 210
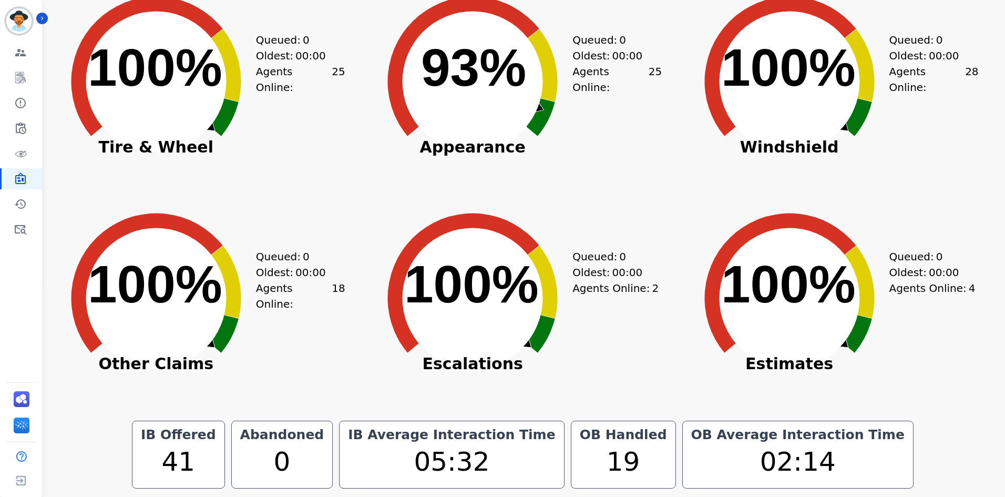
click at [324, 307] on div "Queued: 0 Oldest: 00:00 Agents Online: 18" at bounding box center [300, 315] width 89 height 210
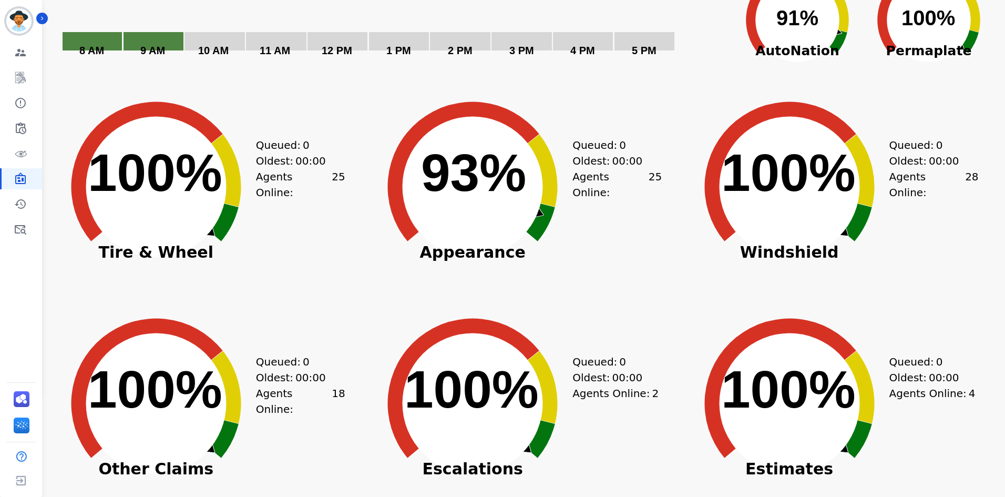
click at [619, 250] on div "Queued: 0 Oldest: 00:00 Agents Online: 25" at bounding box center [617, 204] width 89 height 210
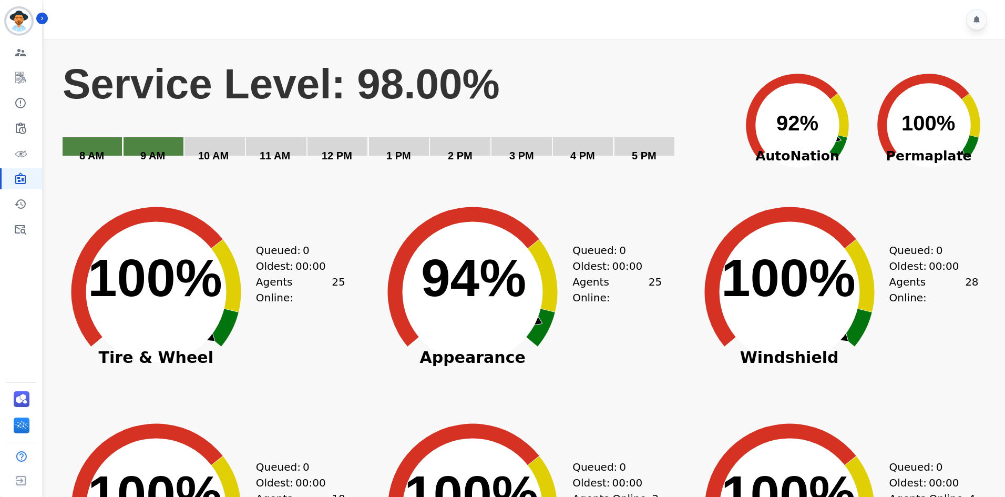
drag, startPoint x: 688, startPoint y: 56, endPoint x: 687, endPoint y: 62, distance: 6.4
click at [688, 56] on div "Created with Highcharts 10.3.3 Service Level: 98.00% 5 PM 4 PM 3 PM 2 PM 1 PM 1…" at bounding box center [528, 117] width 933 height 131
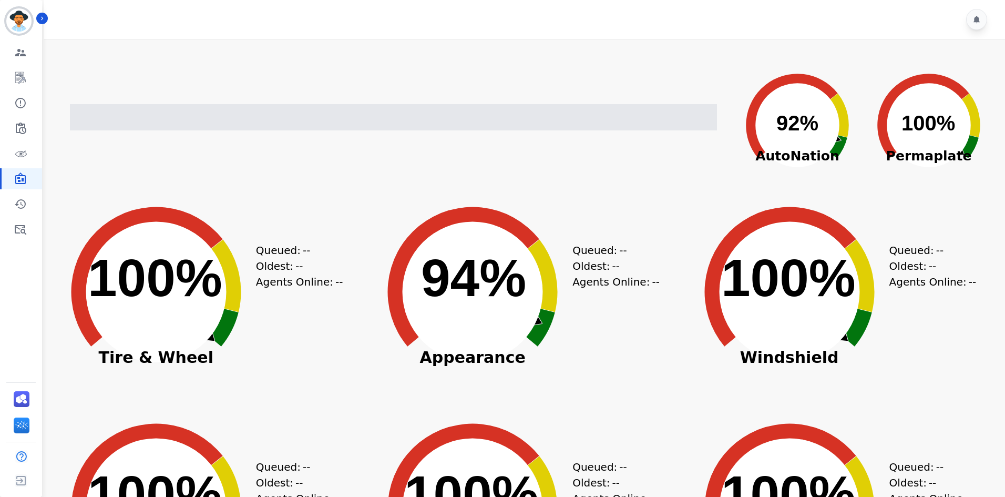
click at [648, 48] on div "Created with Highcharts 10.3.3 92% ​ 92% AutoNation Created with Highcharts 10.…" at bounding box center [523, 409] width 944 height 732
